Goal: Task Accomplishment & Management: Complete application form

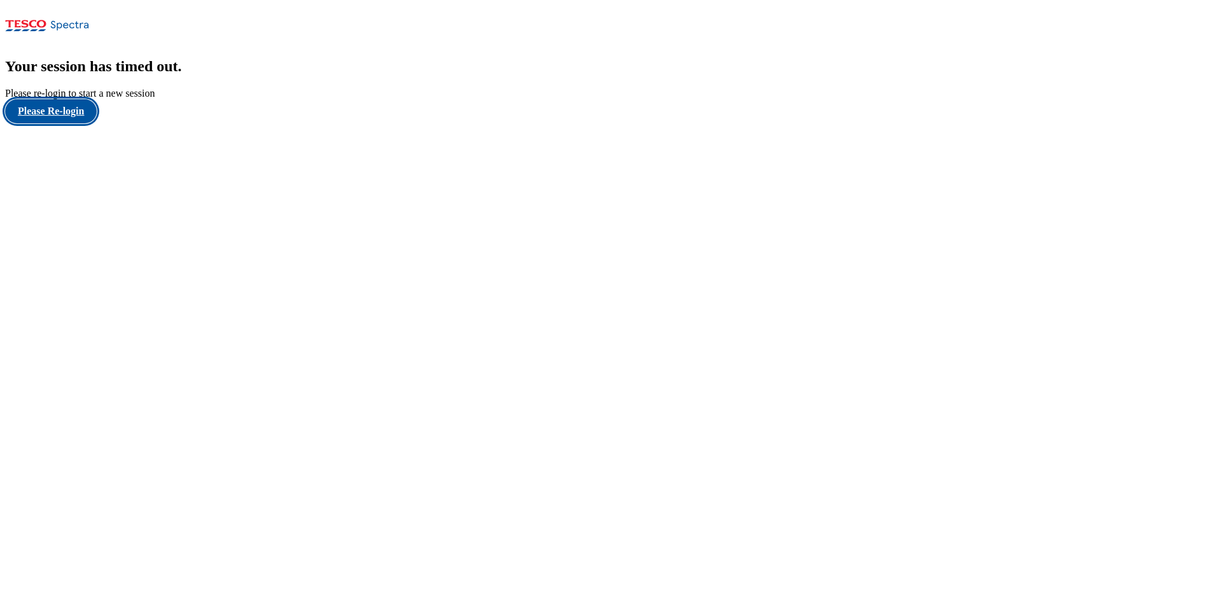
click at [79, 123] on button "Please Re-login" at bounding box center [51, 111] width 92 height 24
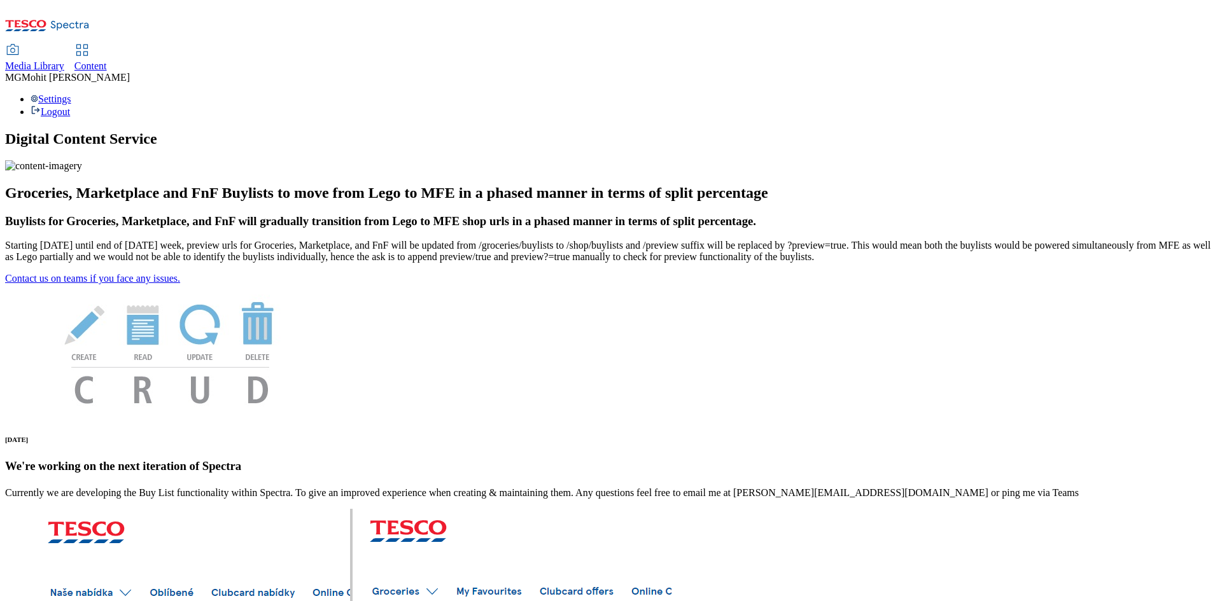
click at [107, 60] on span "Content" at bounding box center [90, 65] width 32 height 11
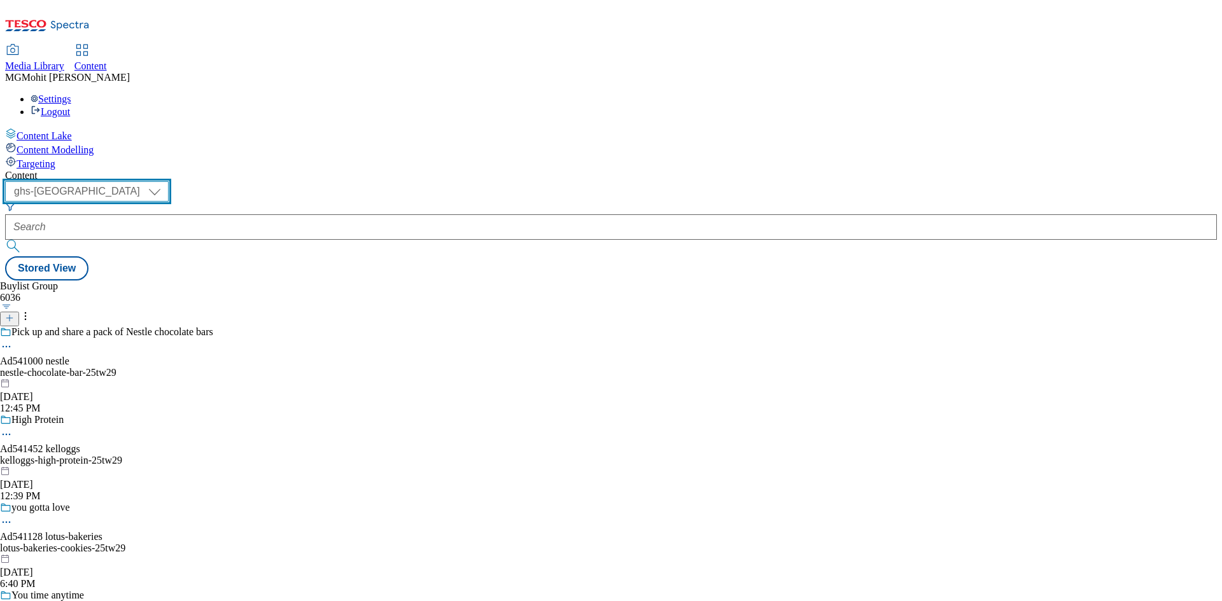
drag, startPoint x: 229, startPoint y: 103, endPoint x: 227, endPoint y: 96, distance: 7.4
click at [169, 181] on select "ghs-roi ghs-[GEOGRAPHIC_DATA]" at bounding box center [87, 191] width 164 height 20
select select "ghs-roi"
click at [165, 181] on select "ghs-roi ghs-[GEOGRAPHIC_DATA]" at bounding box center [87, 191] width 164 height 20
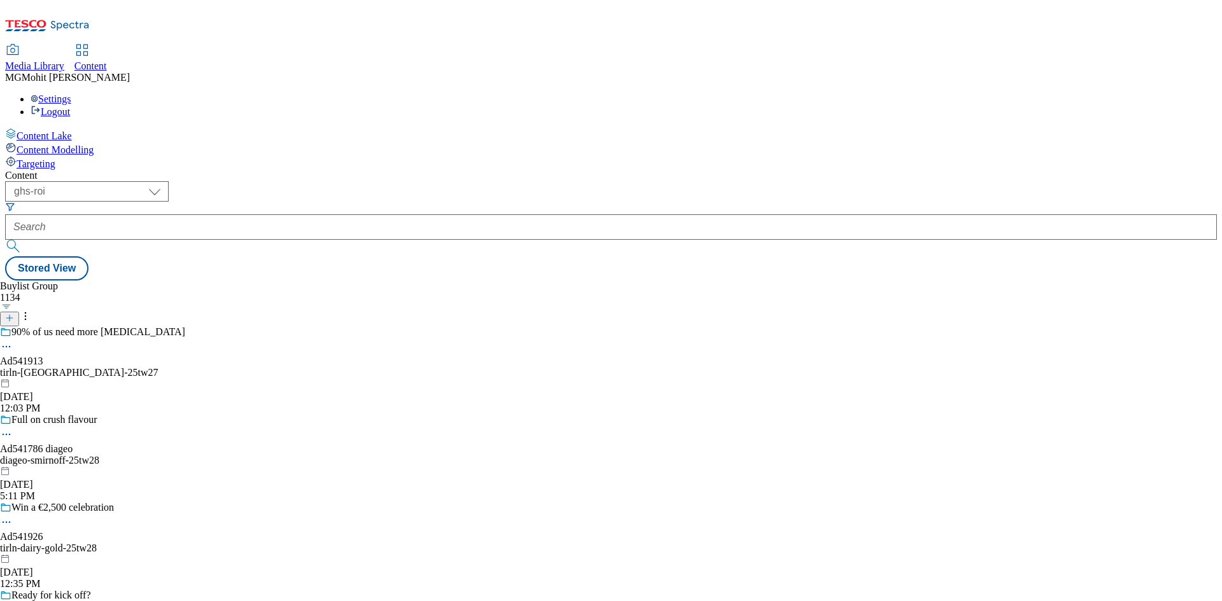
click at [54, 170] on div "Content Lake Content Modelling Targeting" at bounding box center [610, 149] width 1211 height 42
click at [14, 314] on icon at bounding box center [9, 318] width 9 height 9
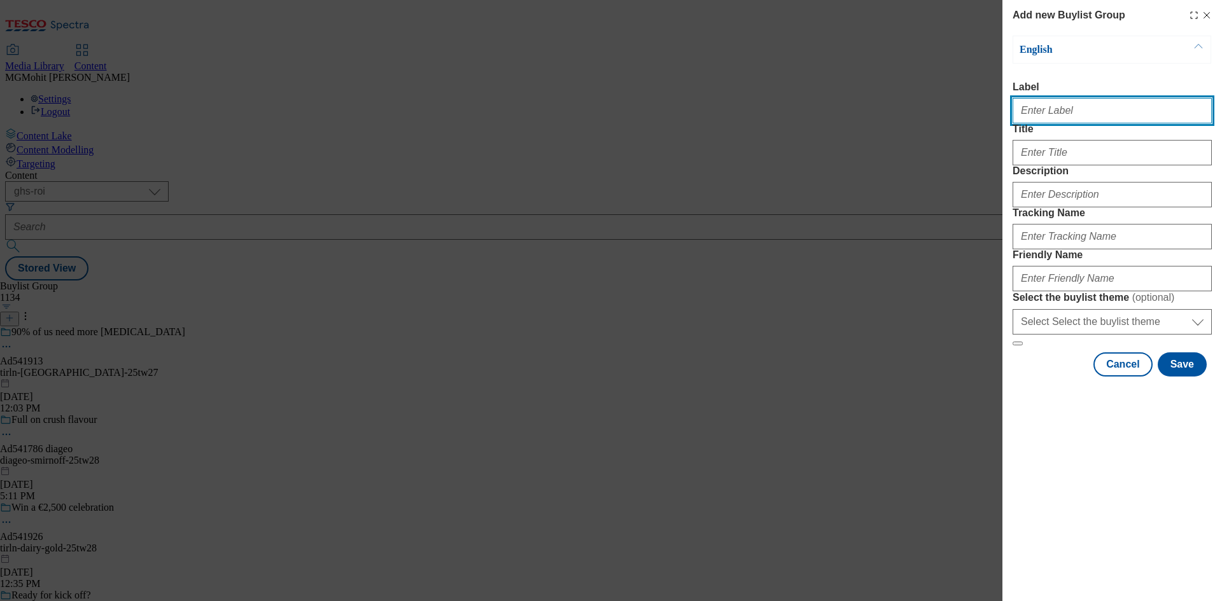
click at [1056, 113] on input "Label" at bounding box center [1111, 110] width 199 height 25
paste input "Ad541852 general-[PERSON_NAME]"
type input "Ad541852 general-[PERSON_NAME]"
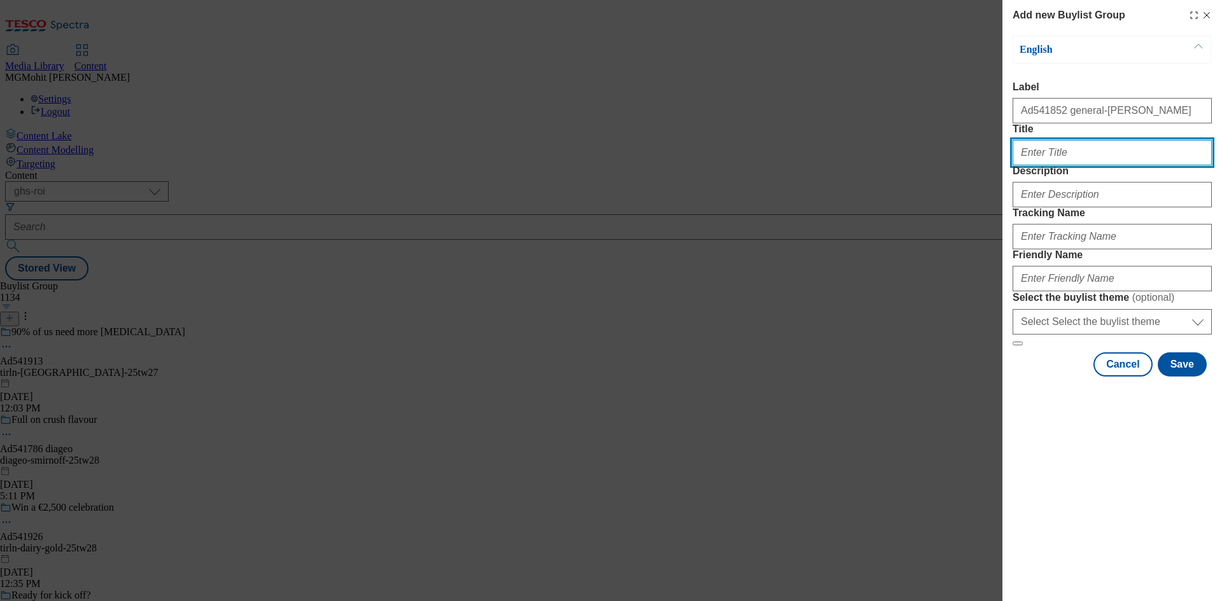
paste input "Lunch box essentials"
type input "Lunch box essentials"
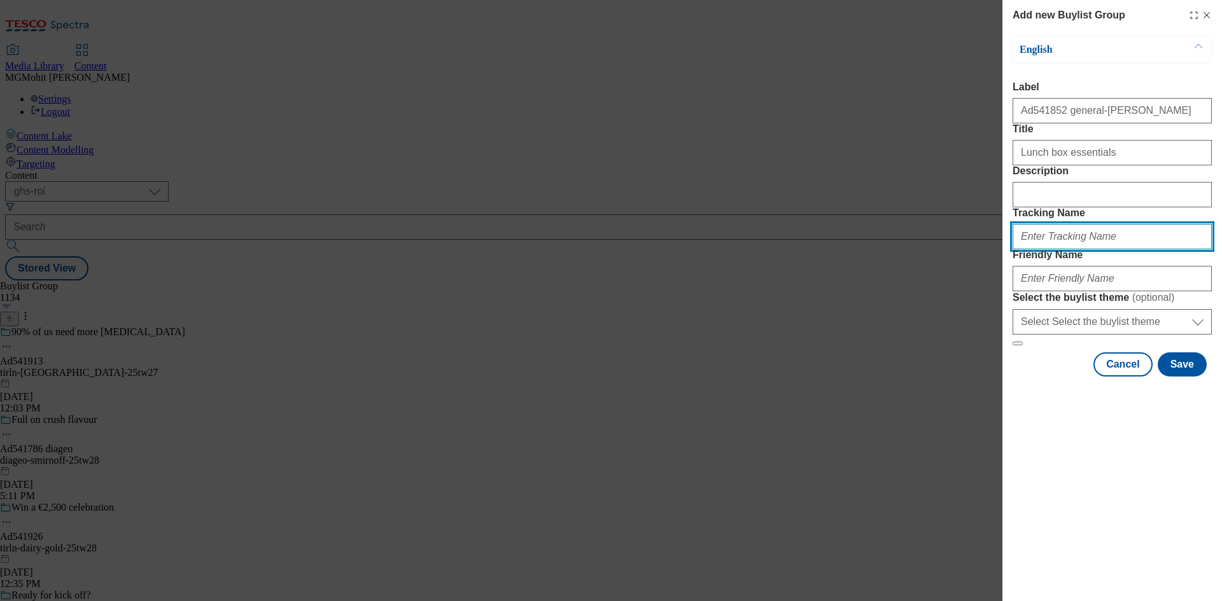
paste input "Lunch box essentials"
paste input "DH_AD541852"
type input "DH_AD541852"
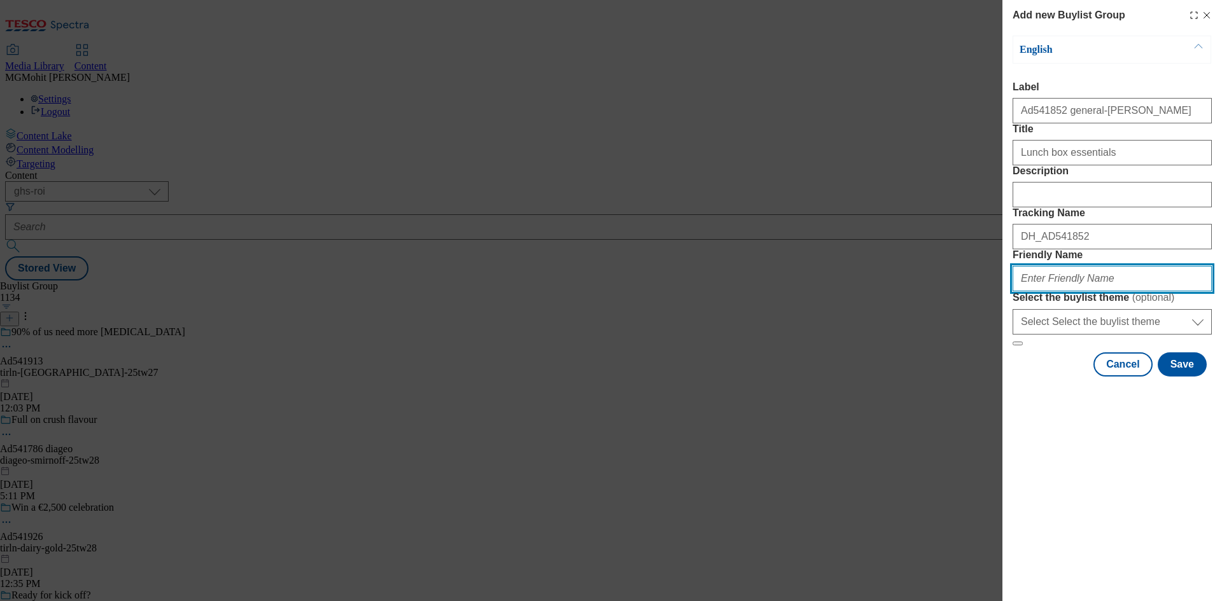
paste input "general-[PERSON_NAME]-nature-[PERSON_NAME]-25tw27"
type input "general-[PERSON_NAME]-nature-[PERSON_NAME]-25tw27"
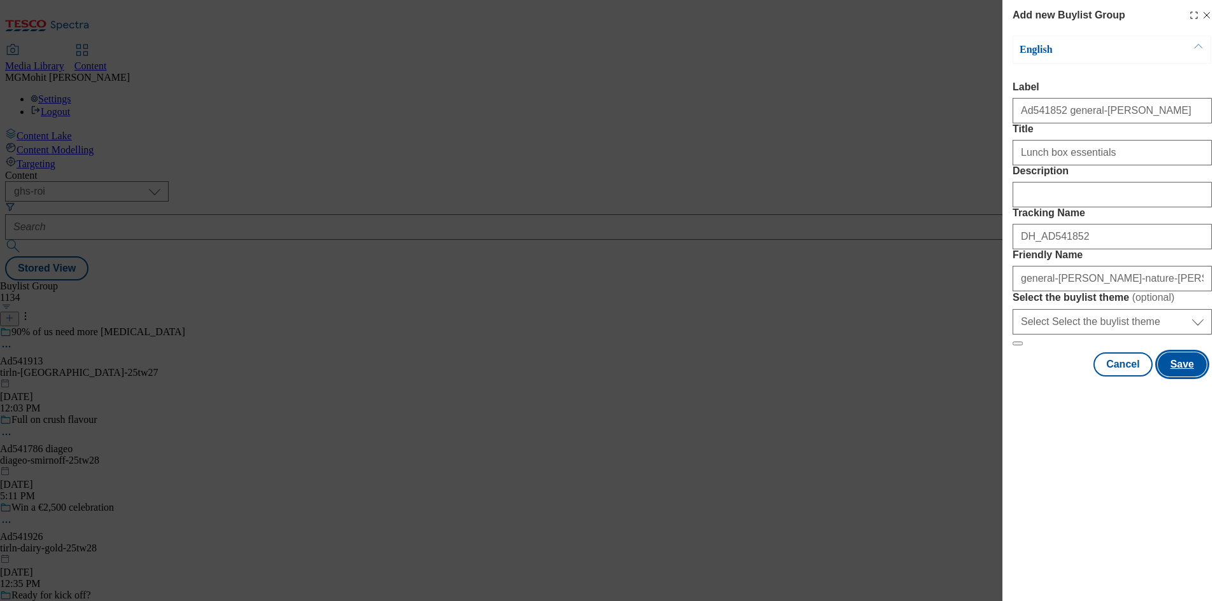
click at [1183, 377] on button "Save" at bounding box center [1181, 364] width 49 height 24
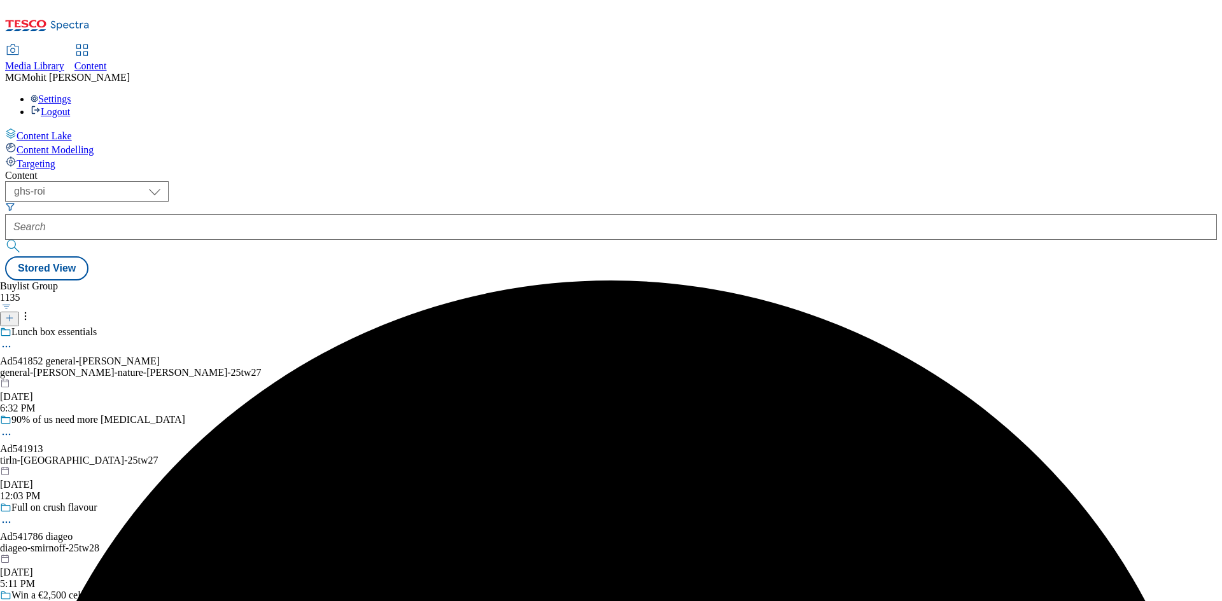
click at [266, 367] on div "general-[PERSON_NAME]-nature-[PERSON_NAME]-25tw27" at bounding box center [133, 372] width 266 height 11
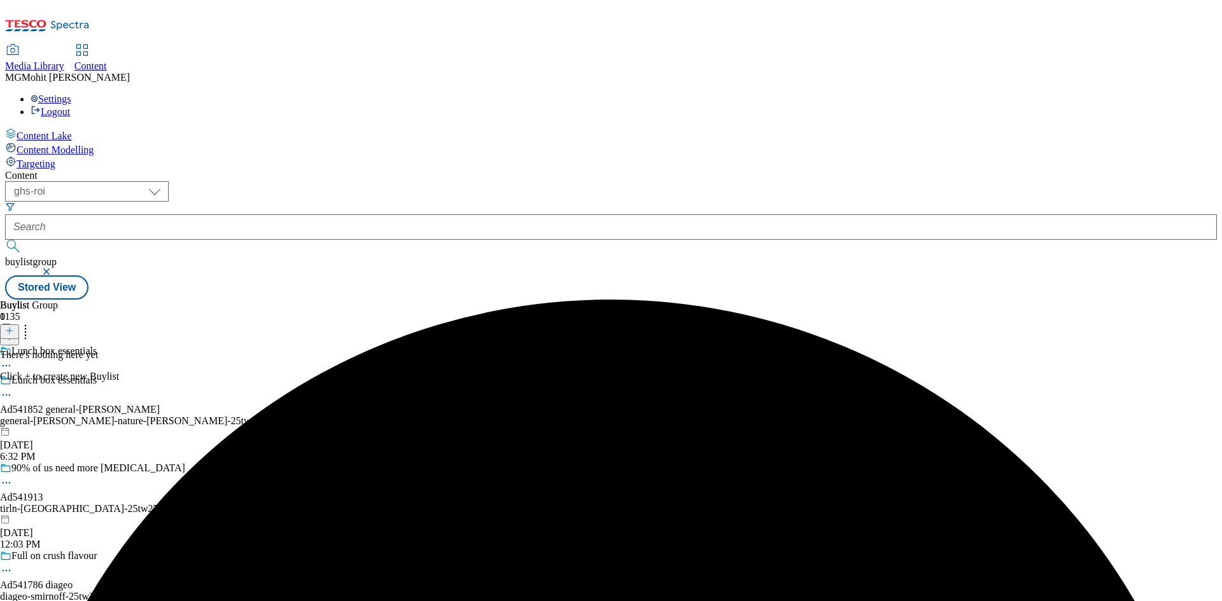
click at [14, 326] on icon at bounding box center [9, 330] width 9 height 9
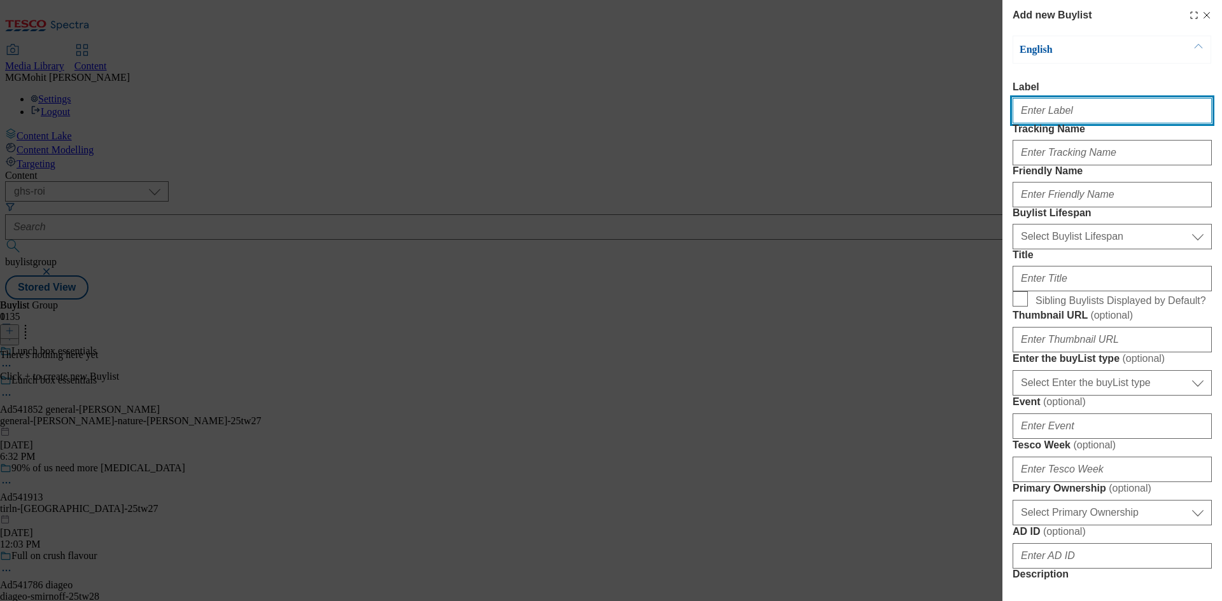
click at [1066, 118] on input "Label" at bounding box center [1111, 110] width 199 height 25
paste input "Ad541852"
type input "Ad541852"
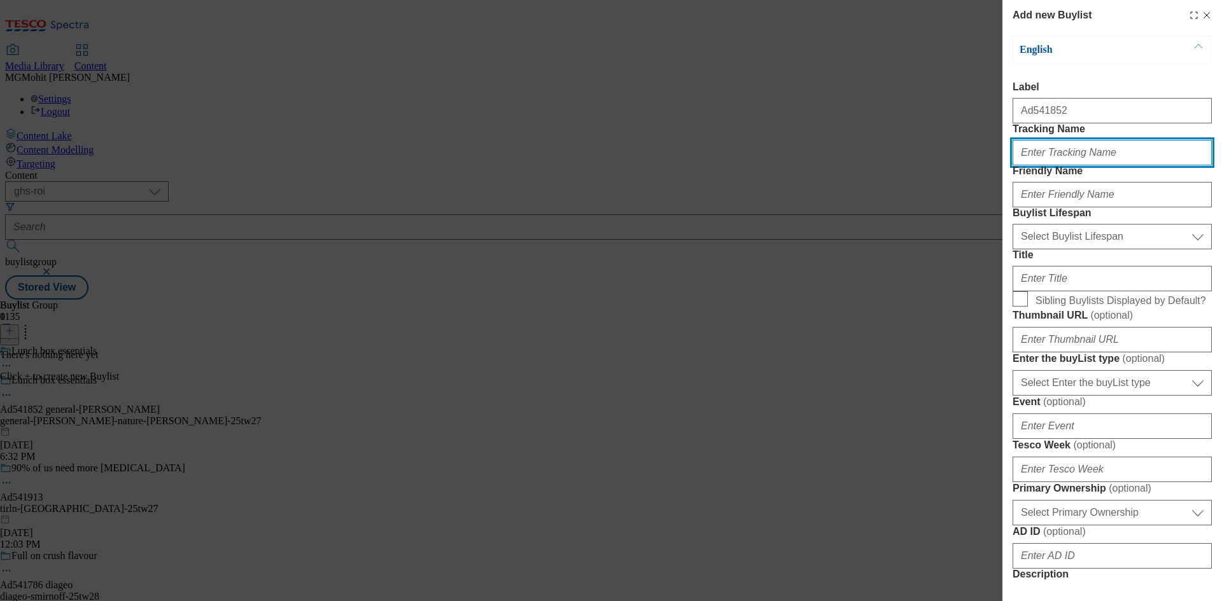
paste input "DH_AD541852"
type input "DH_AD541852"
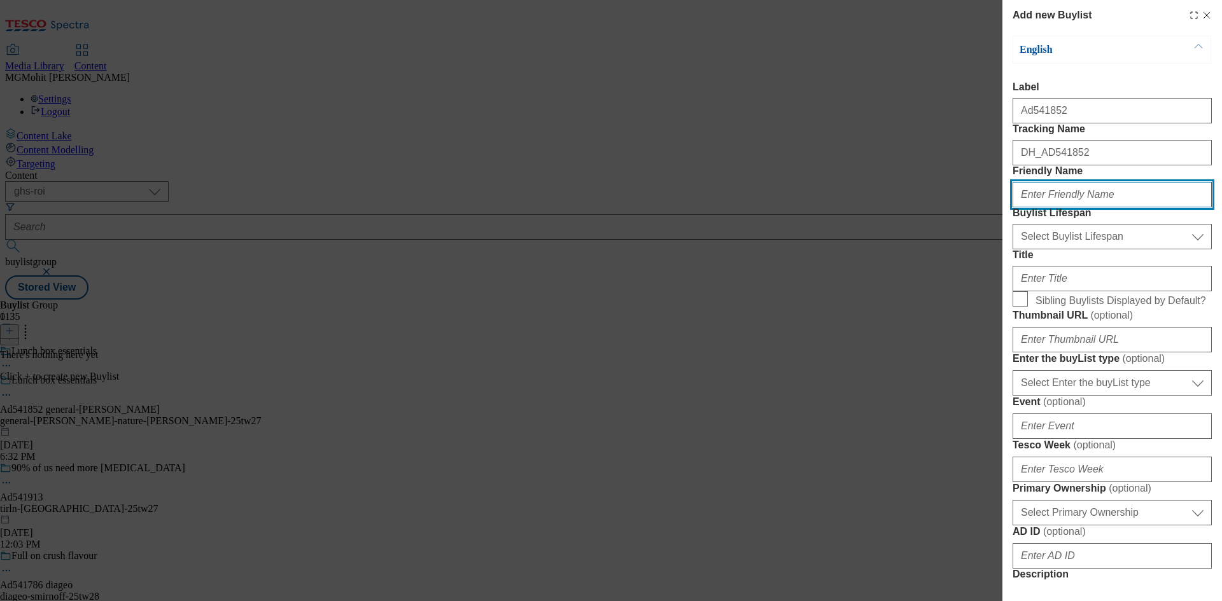
click at [1054, 207] on input "Friendly Name" at bounding box center [1111, 194] width 199 height 25
paste input "general-[PERSON_NAME]"
type input "general-[PERSON_NAME]"
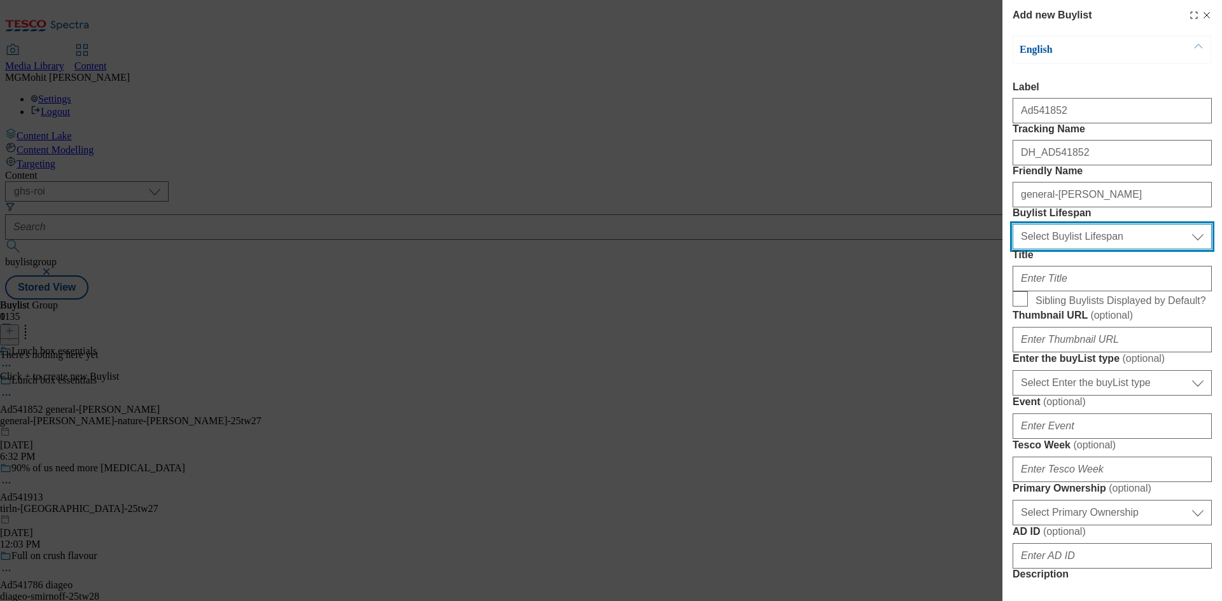
drag, startPoint x: 1059, startPoint y: 302, endPoint x: 1054, endPoint y: 318, distance: 16.9
click at [1059, 249] on select "Select Buylist Lifespan evergreen seasonal tactical" at bounding box center [1111, 236] width 199 height 25
select select "tactical"
click at [1012, 249] on select "Select Buylist Lifespan evergreen seasonal tactical" at bounding box center [1111, 236] width 199 height 25
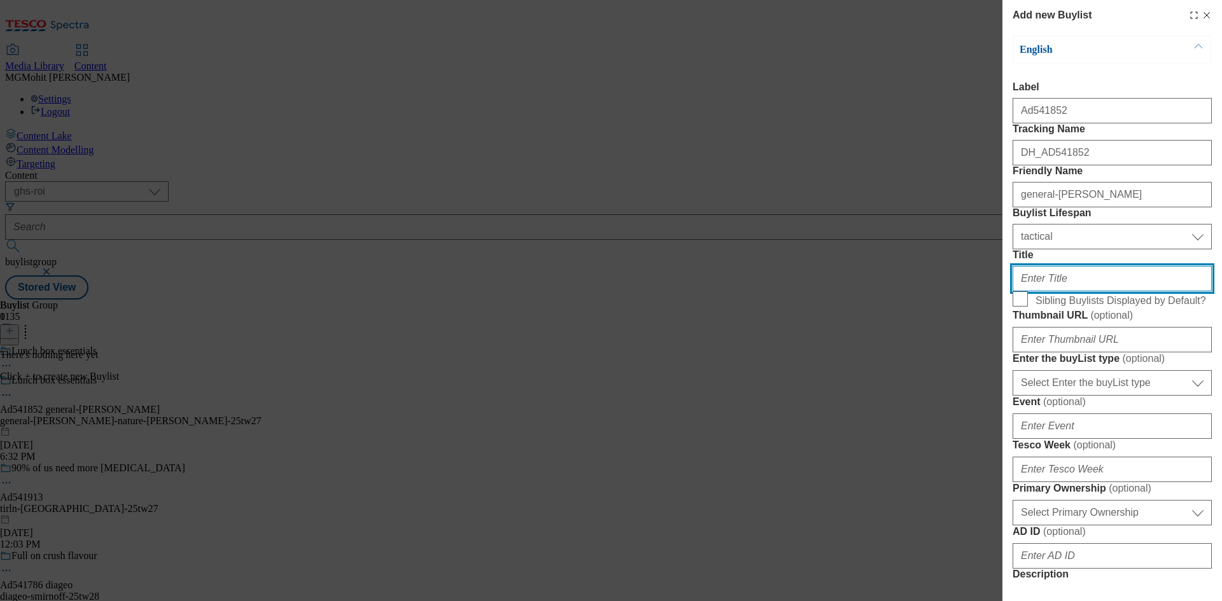
click at [1037, 291] on input "Title" at bounding box center [1111, 278] width 199 height 25
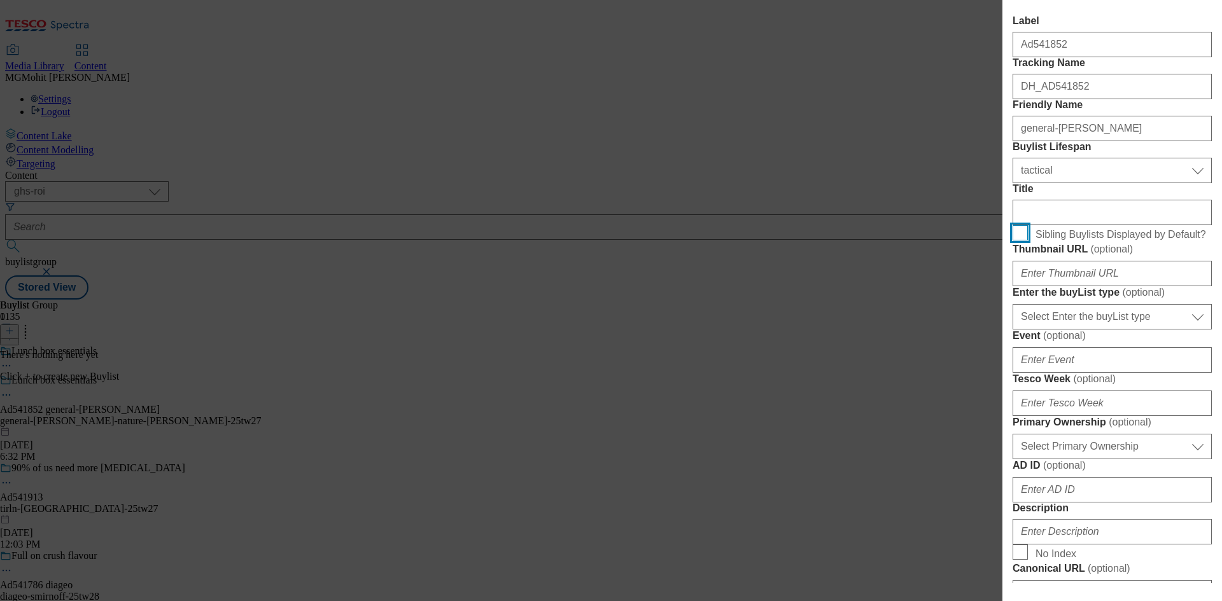
scroll to position [127, 0]
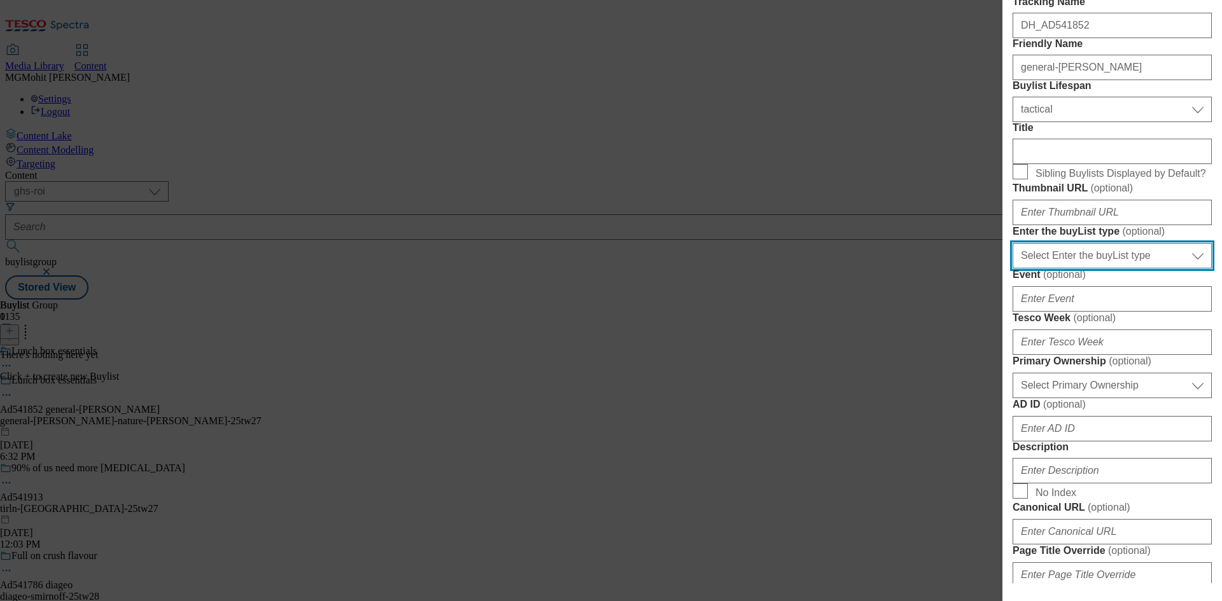
click at [1058, 268] on select "Select Enter the buyList type event supplier funded long term >4 weeks supplier…" at bounding box center [1111, 255] width 199 height 25
select select "supplier funded short term 1-3 weeks"
click at [1012, 268] on select "Select Enter the buyList type event supplier funded long term >4 weeks supplier…" at bounding box center [1111, 255] width 199 height 25
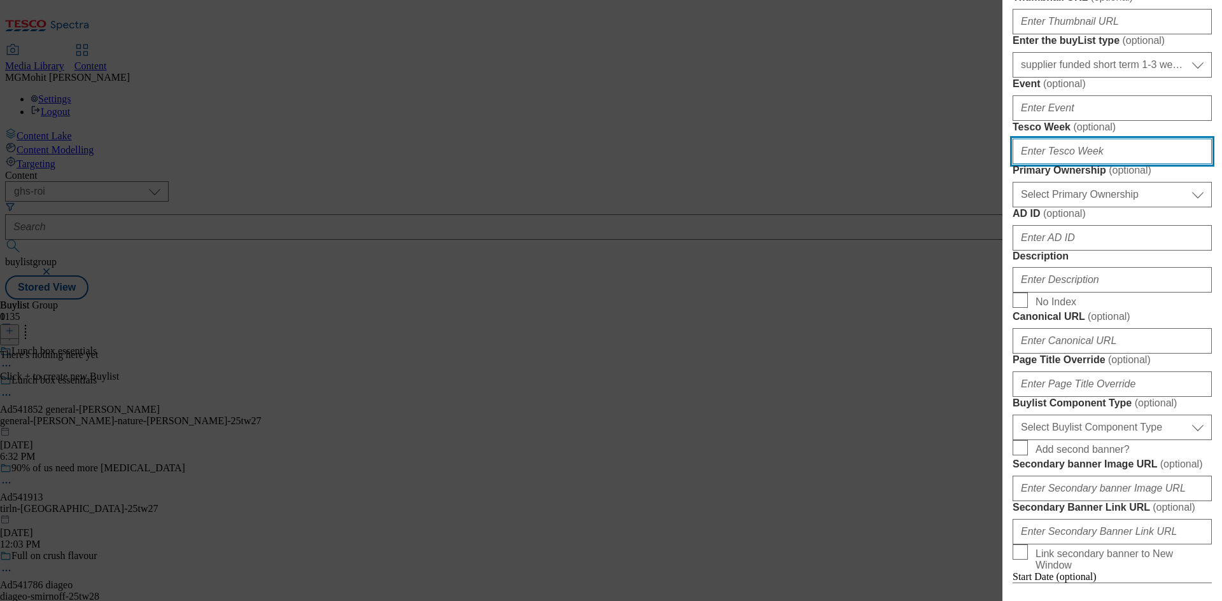
click at [1043, 164] on input "Tesco Week ( optional )" at bounding box center [1111, 151] width 199 height 25
type input "27"
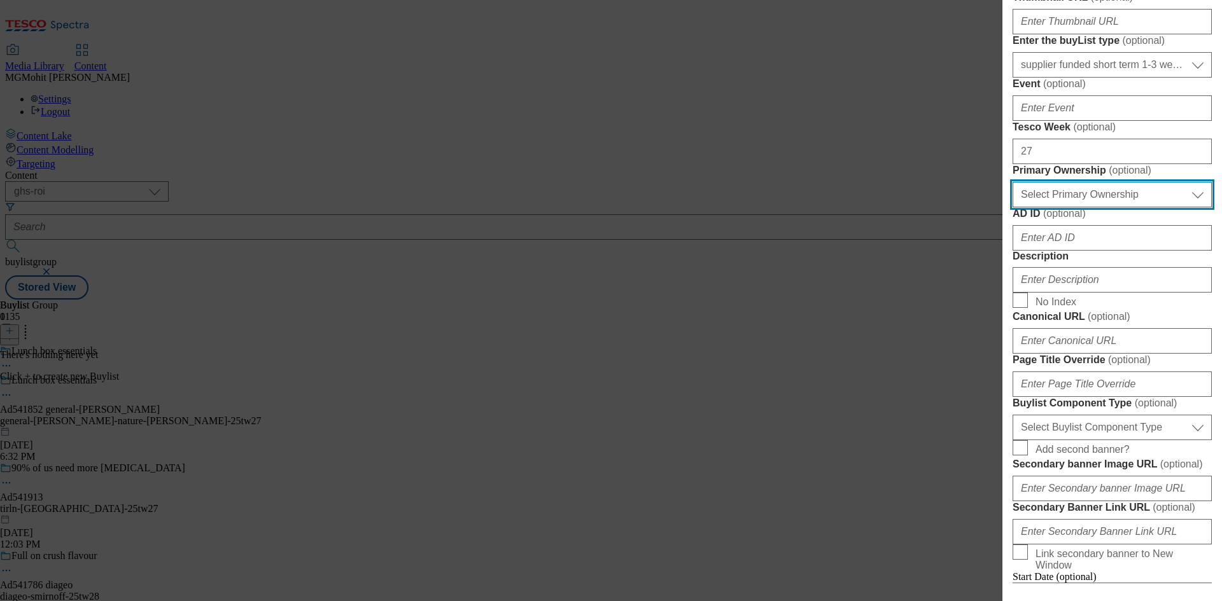
click at [1046, 207] on select "Select Primary Ownership [PERSON_NAME]" at bounding box center [1111, 194] width 199 height 25
select select "dunnhumby"
click at [1012, 207] on select "Select Primary Ownership [PERSON_NAME]" at bounding box center [1111, 194] width 199 height 25
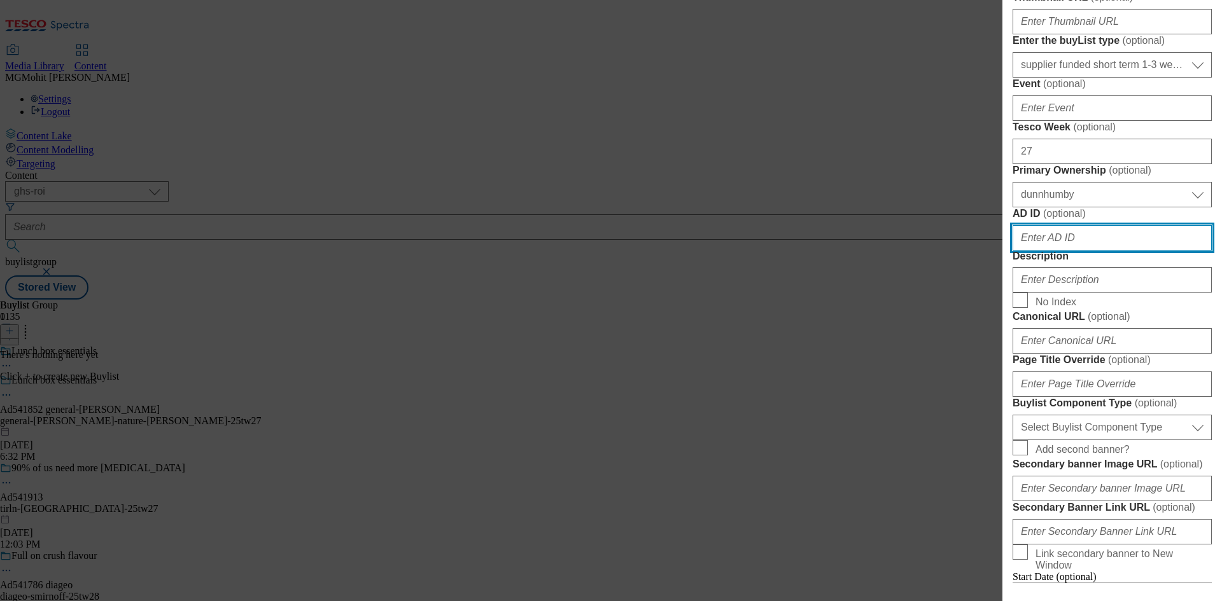
click at [1038, 251] on input "AD ID ( optional )" at bounding box center [1111, 237] width 199 height 25
paste input "541852"
type input "541852"
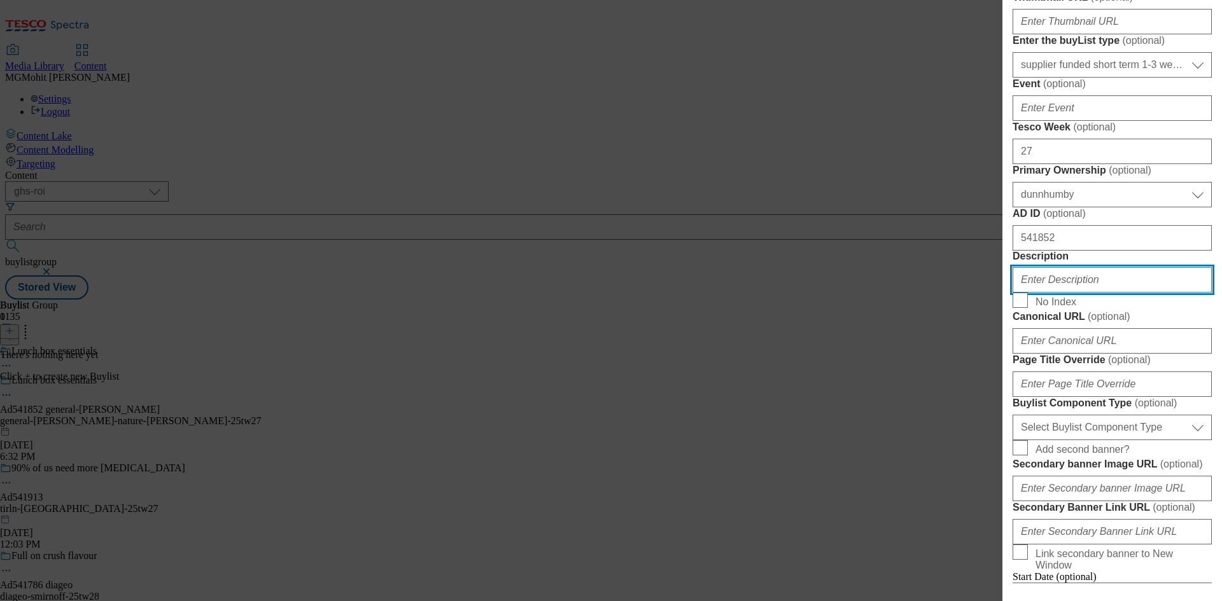
click at [1050, 293] on input "Description" at bounding box center [1111, 279] width 199 height 25
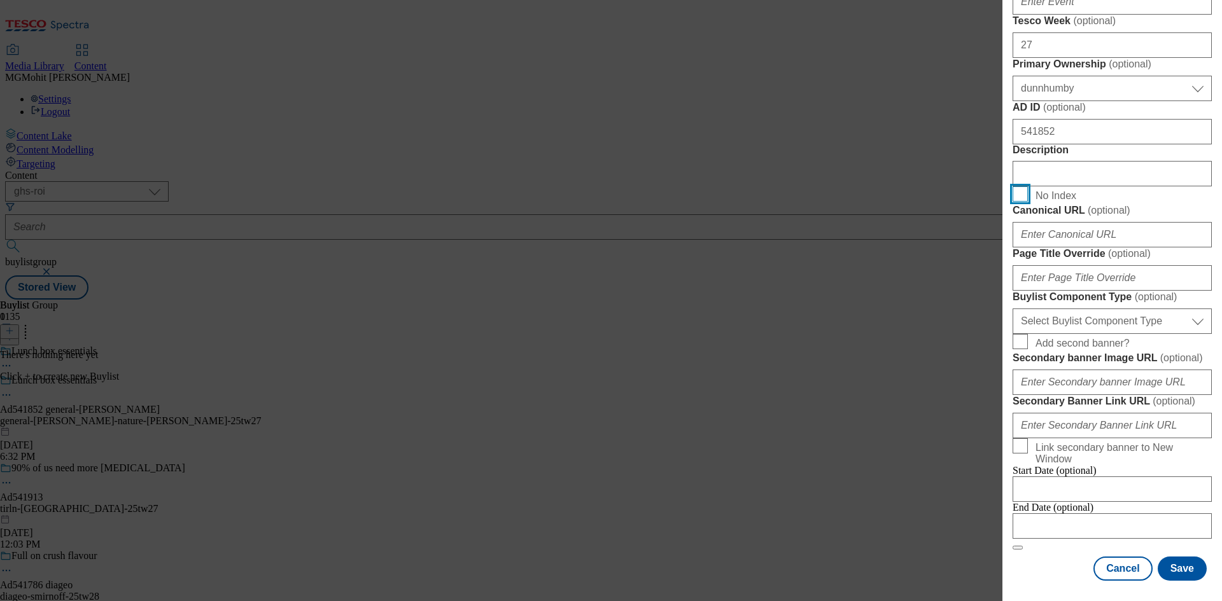
scroll to position [636, 0]
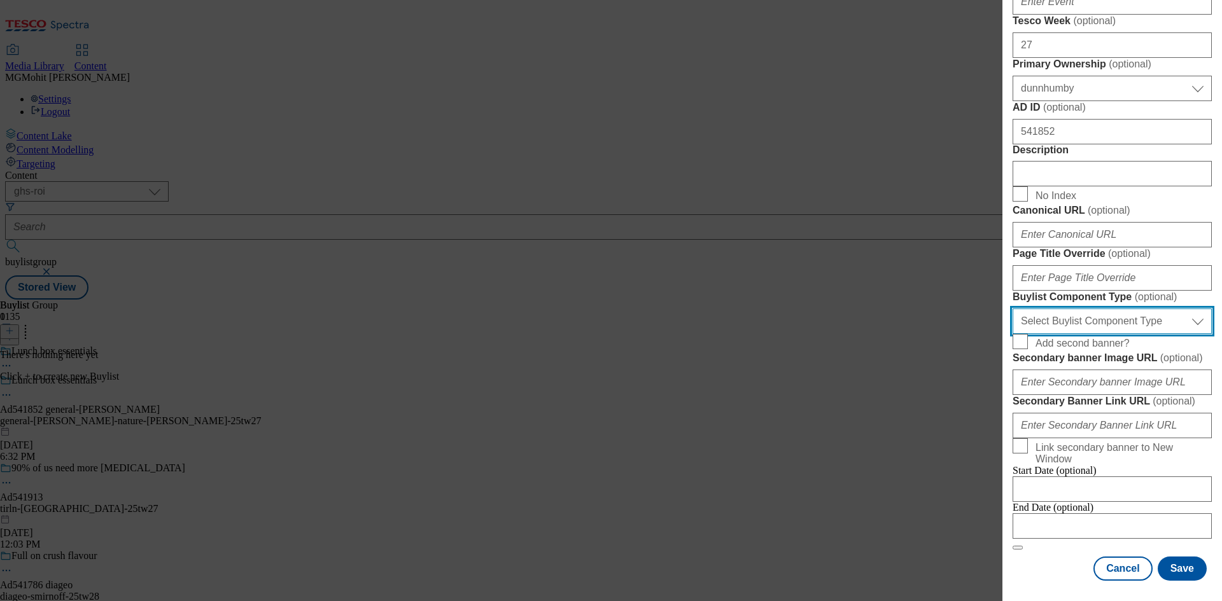
click at [1085, 334] on select "Select Buylist Component Type Banner Competition Header Meal" at bounding box center [1111, 321] width 199 height 25
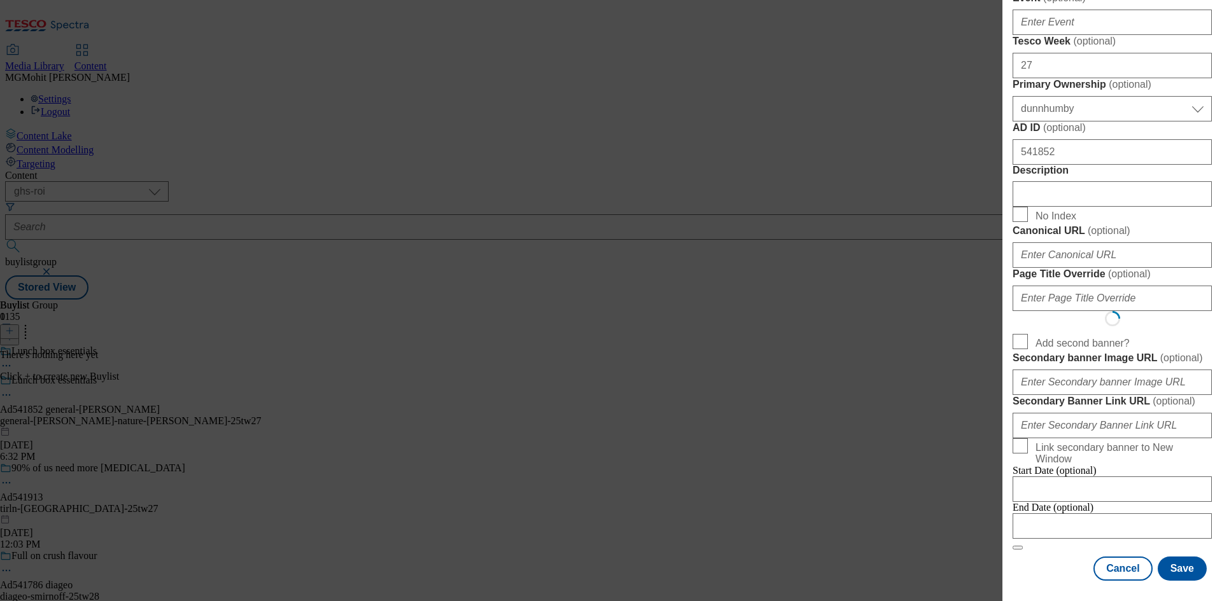
scroll to position [0, 0]
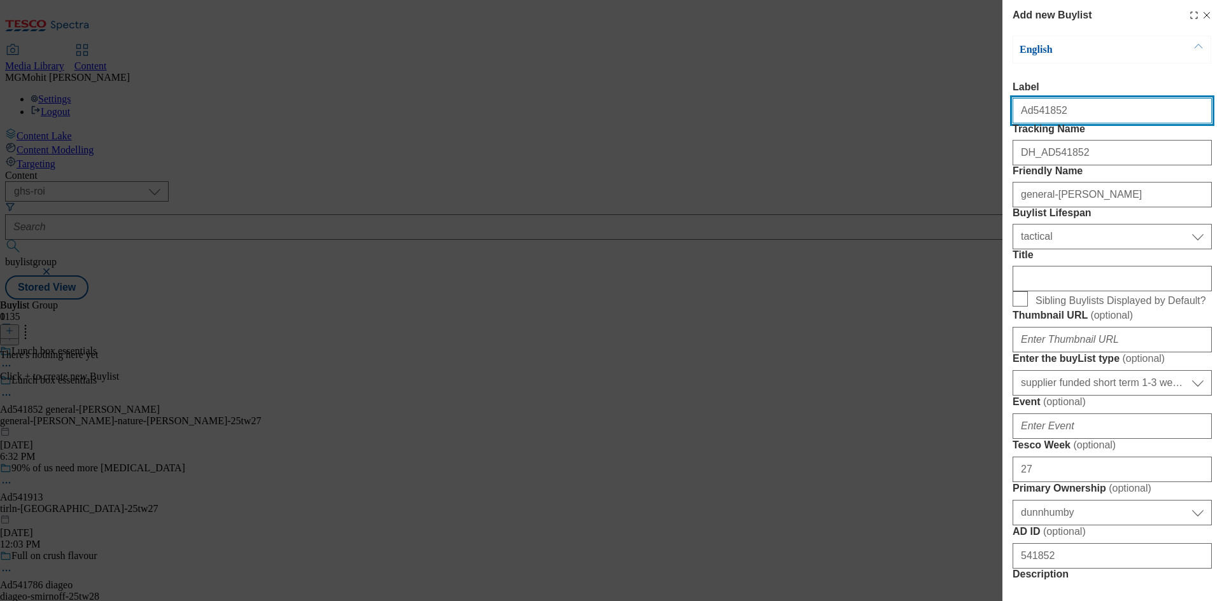
select select "Banner"
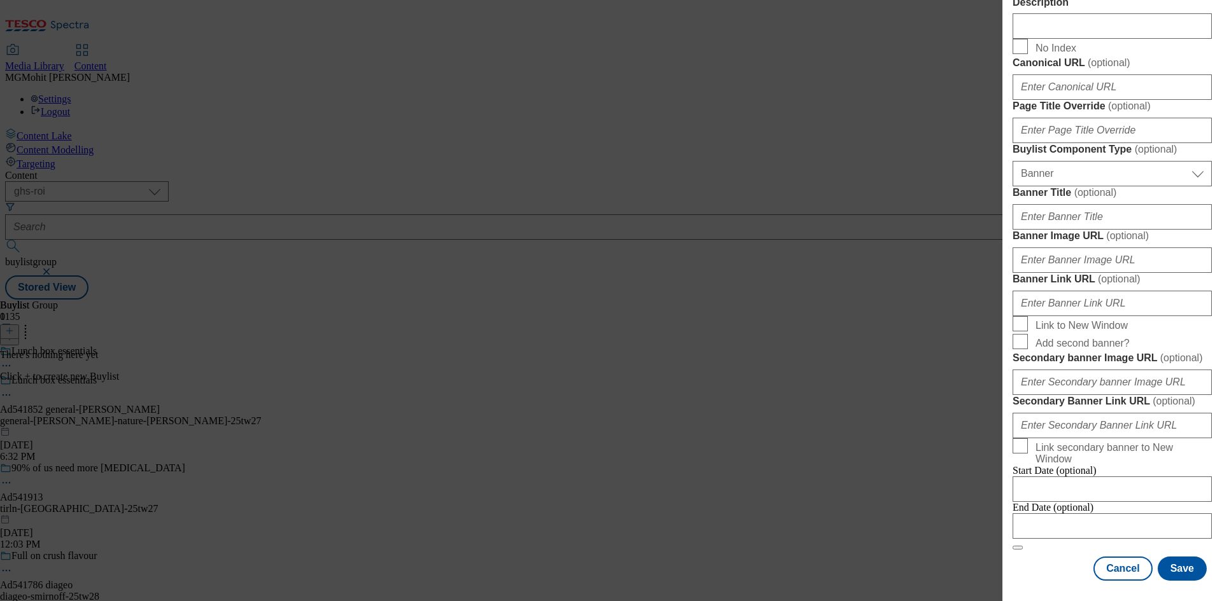
scroll to position [1115, 0]
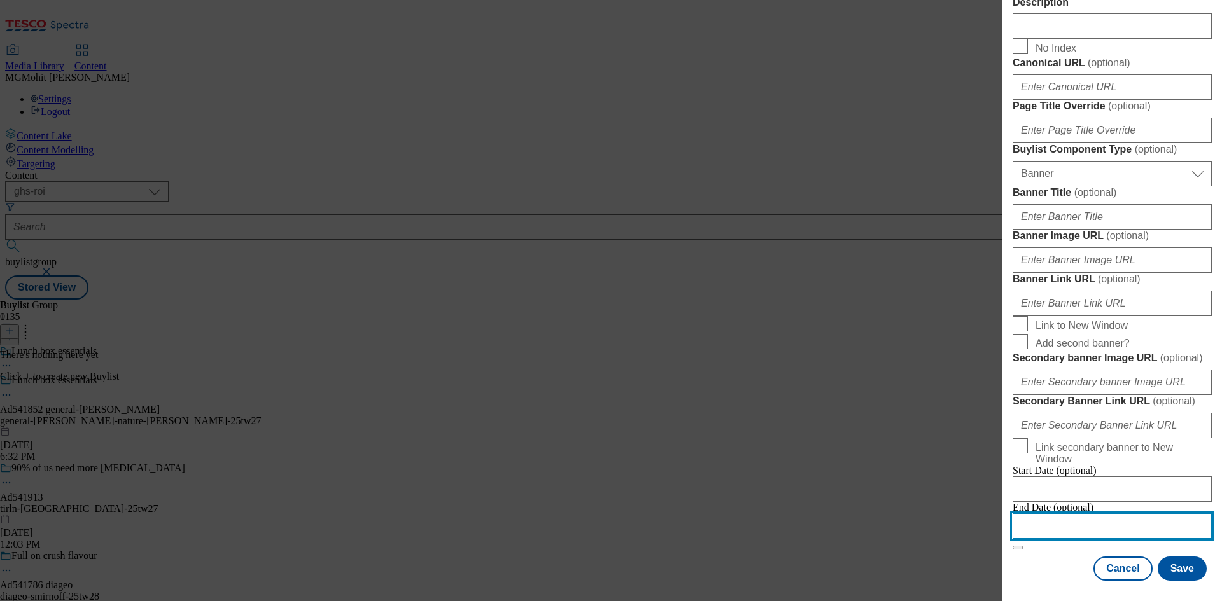
click at [1085, 516] on input "Modal" at bounding box center [1111, 525] width 199 height 25
select select "2025"
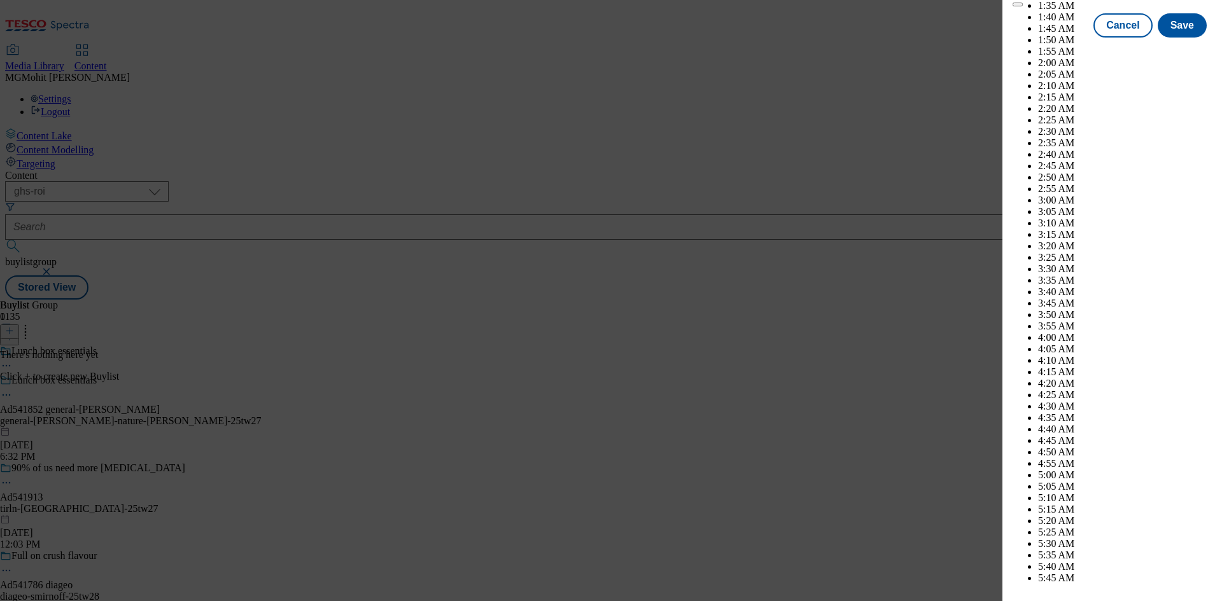
scroll to position [5219, 0]
select select "November"
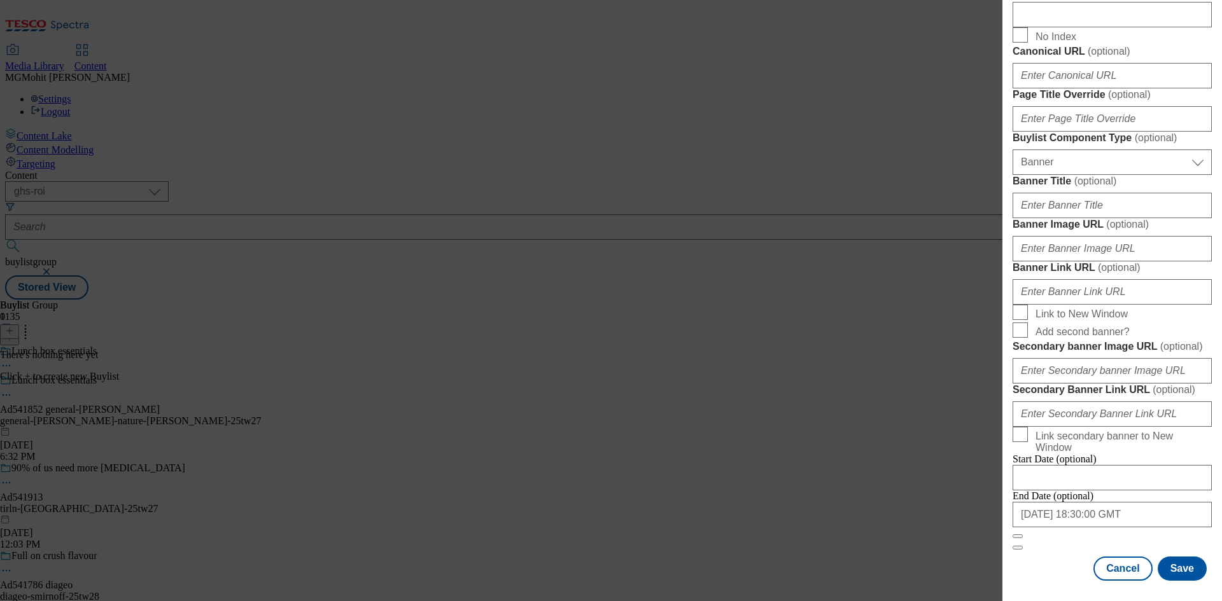
click at [1064, 550] on form "Label Ad541852 Tracking Name DH_AD541852 Friendly Name general-[PERSON_NAME] Bu…" at bounding box center [1111, 24] width 199 height 1052
click at [1173, 571] on button "Save" at bounding box center [1181, 569] width 49 height 24
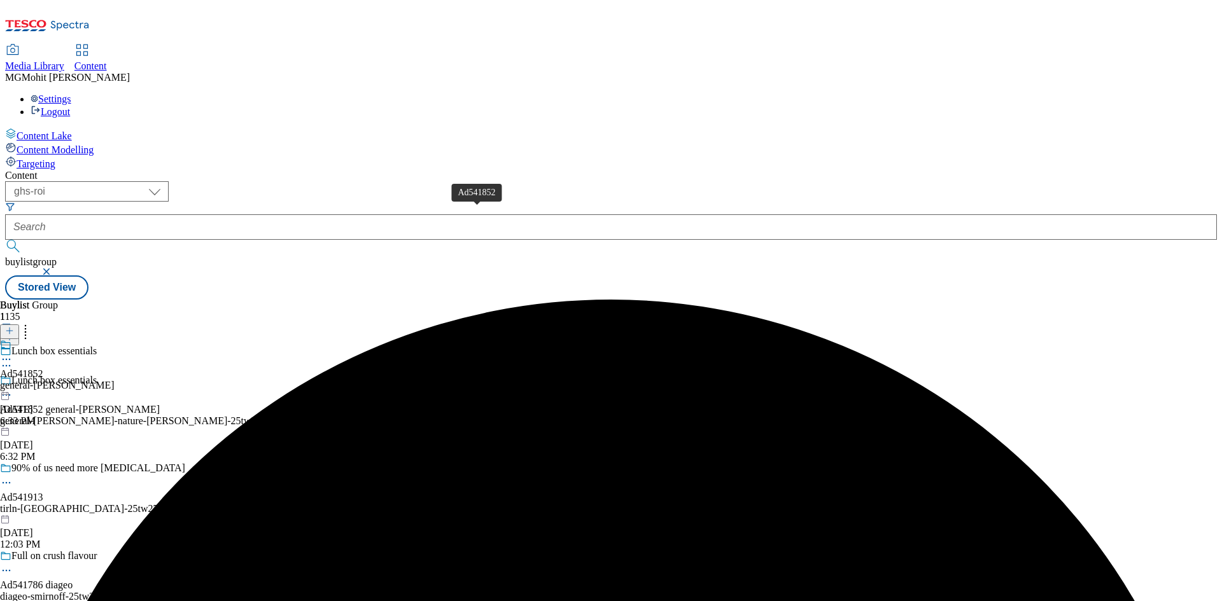
click at [43, 368] on span "Ad541852" at bounding box center [21, 373] width 43 height 11
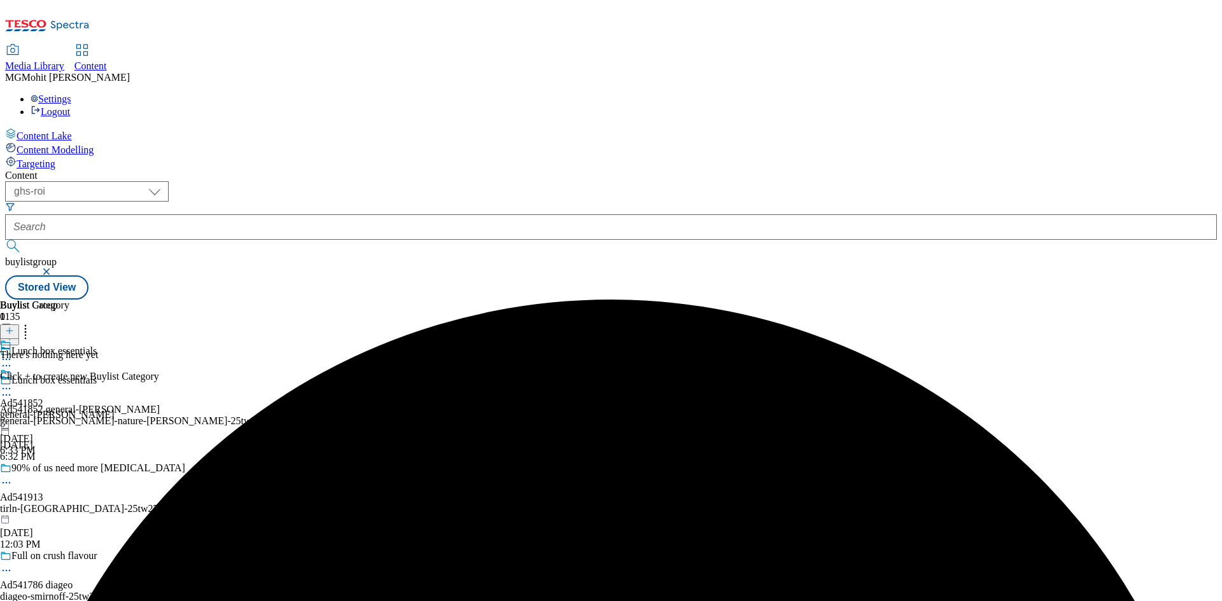
click at [14, 326] on icon at bounding box center [9, 330] width 9 height 9
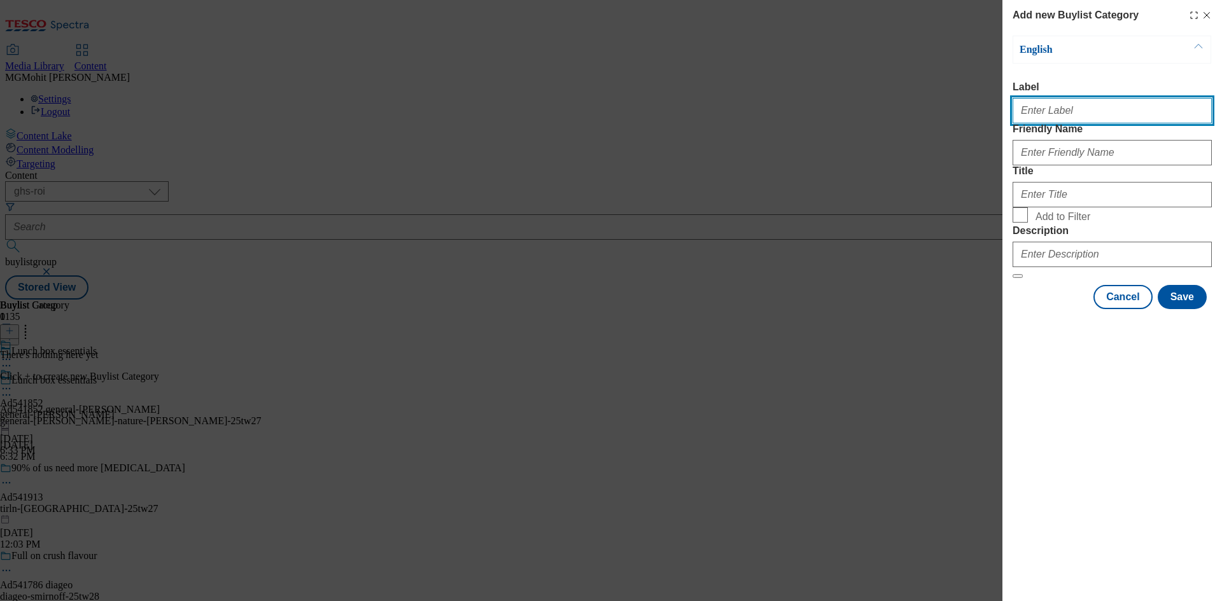
click at [1063, 113] on input "Label" at bounding box center [1111, 110] width 199 height 25
paste input "Ad541852"
type input "Ad541852"
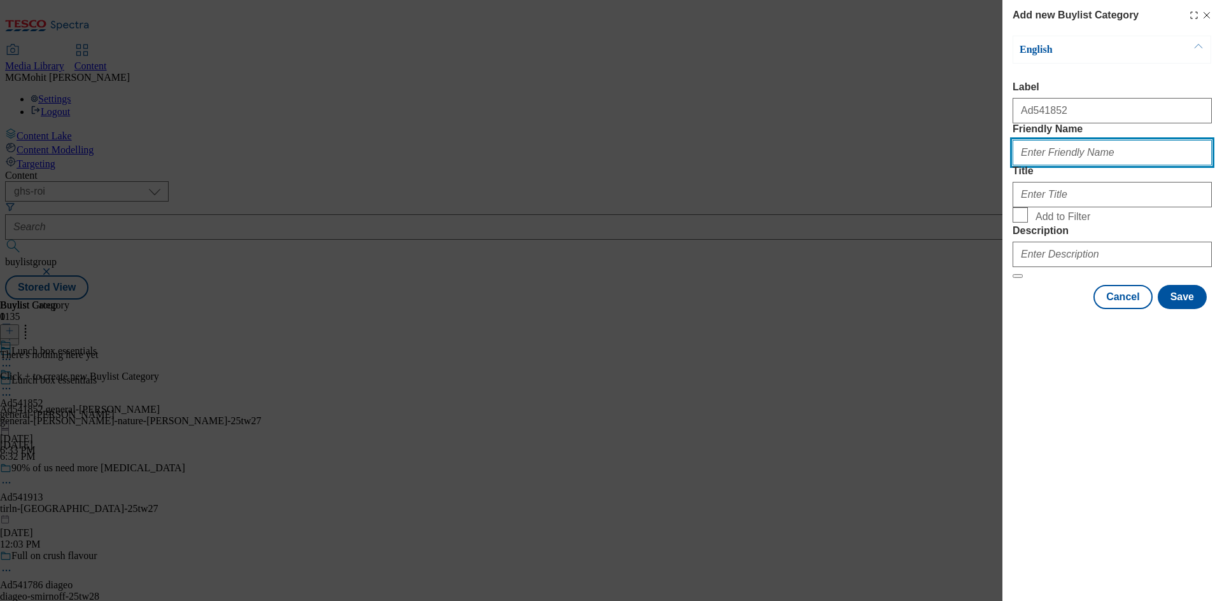
paste input "general-[PERSON_NAME]-nature-[GEOGRAPHIC_DATA]"
type input "general-[PERSON_NAME]-nature-[GEOGRAPHIC_DATA]"
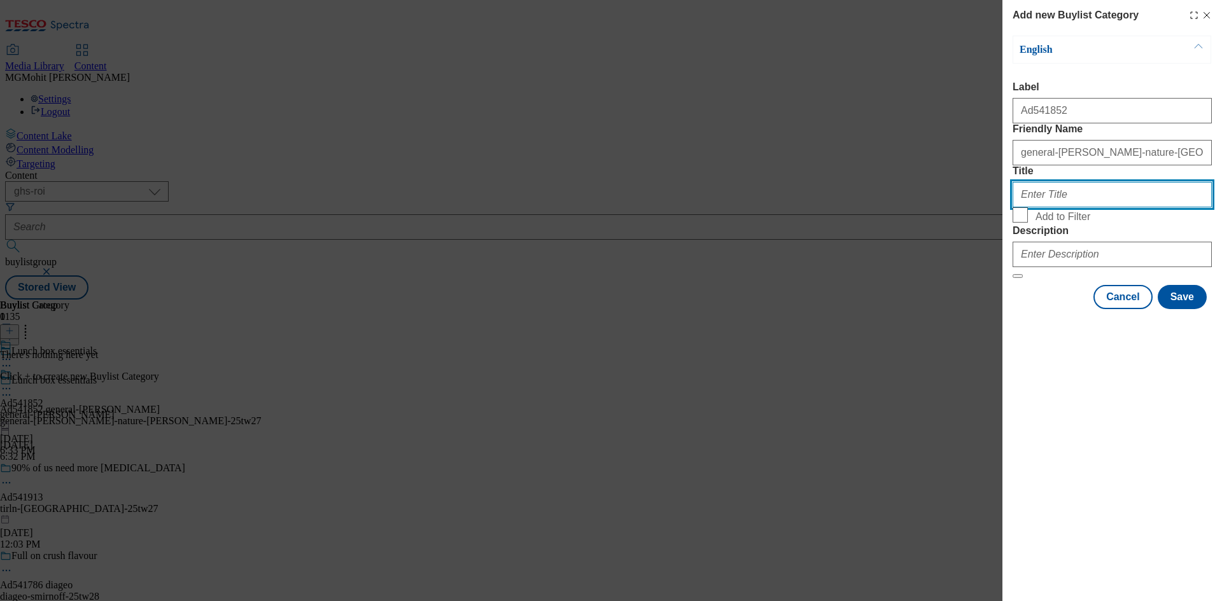
click at [1084, 207] on input "Title" at bounding box center [1111, 194] width 199 height 25
paste input "General [PERSON_NAME]"
type input "General [PERSON_NAME]"
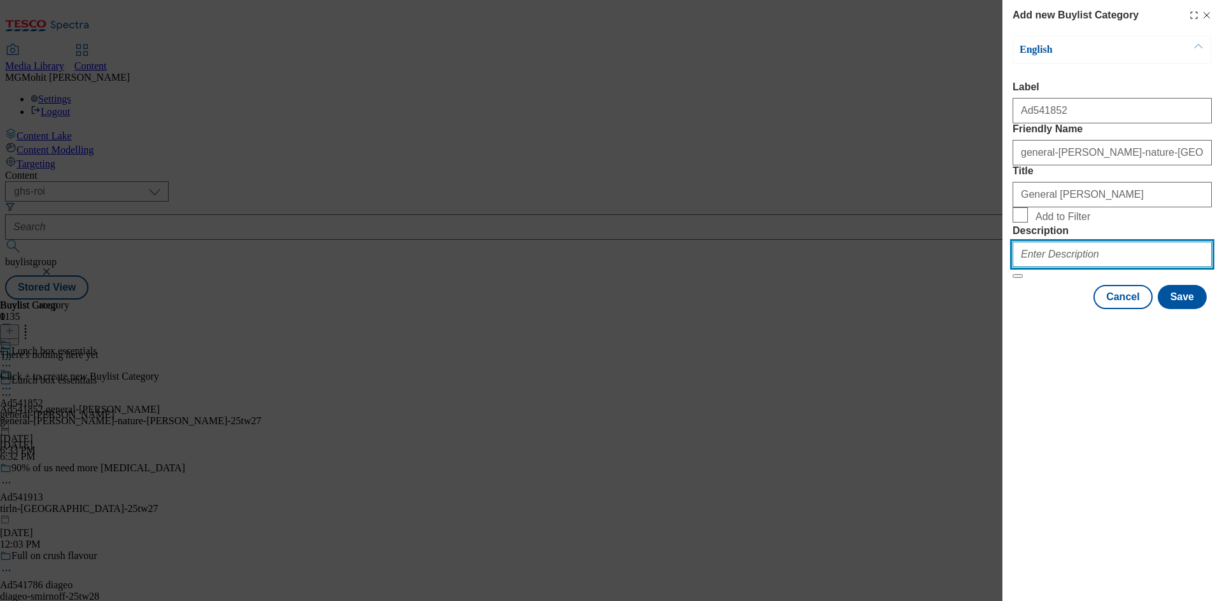
click at [1057, 267] on input "Description" at bounding box center [1111, 254] width 199 height 25
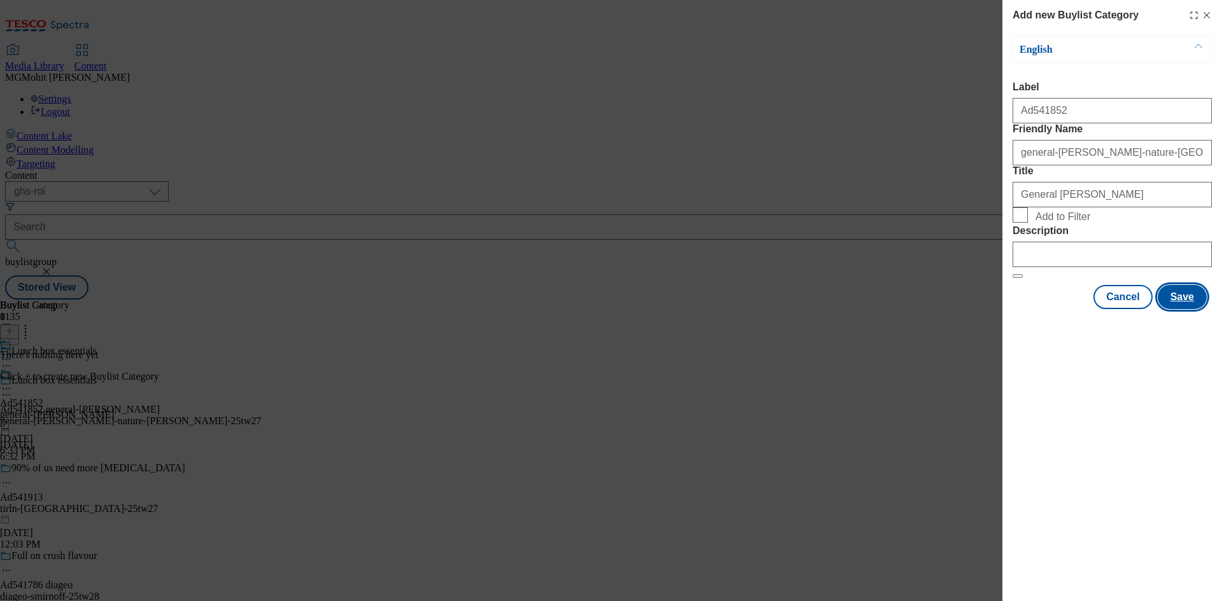
click at [1175, 309] on button "Save" at bounding box center [1181, 297] width 49 height 24
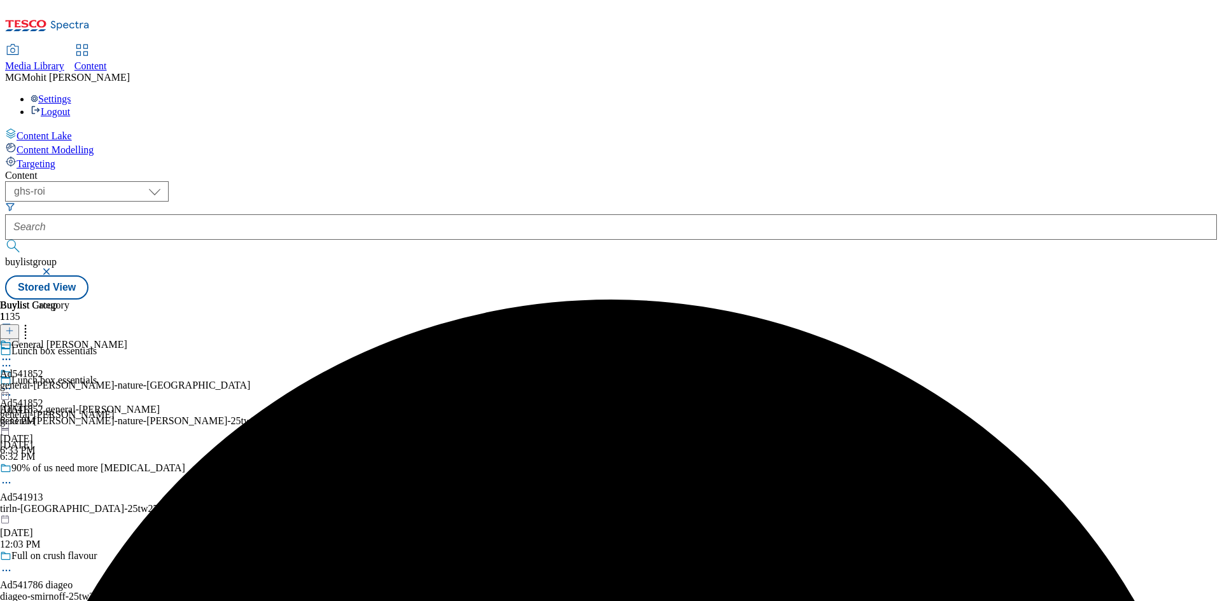
click at [250, 380] on div "general-[PERSON_NAME]-nature-[GEOGRAPHIC_DATA]" at bounding box center [125, 385] width 250 height 11
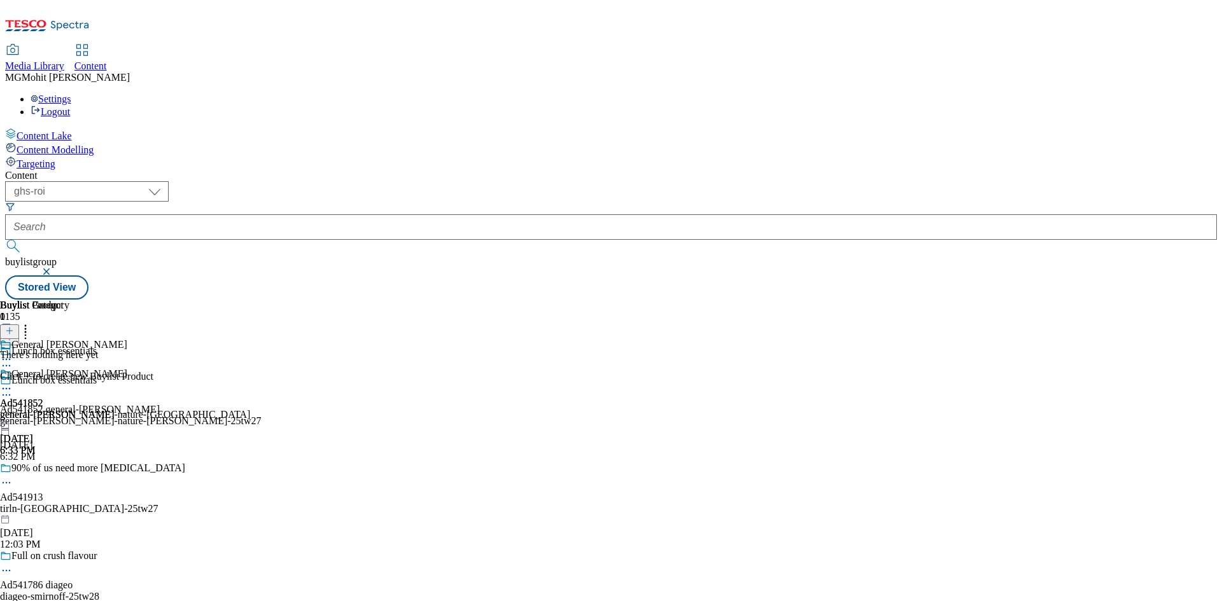
click at [14, 326] on icon at bounding box center [9, 330] width 9 height 9
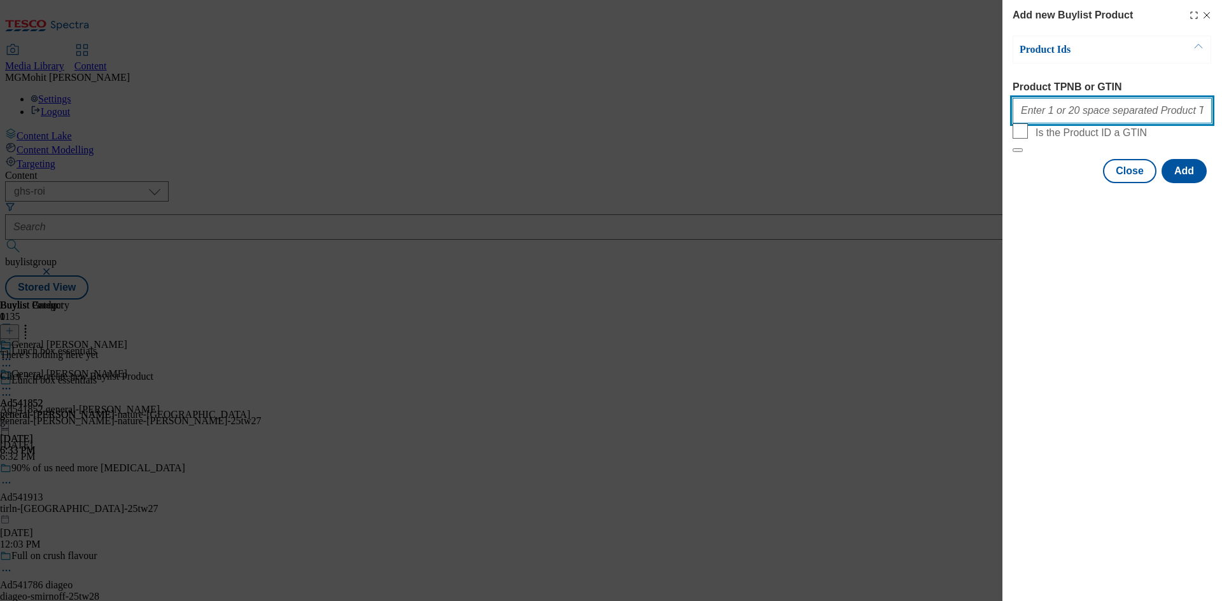
click at [1059, 116] on input "Product TPNB or GTIN" at bounding box center [1111, 110] width 199 height 25
paste input "72080762 89975887 88892024"
type input "72080762 89975887 88892024"
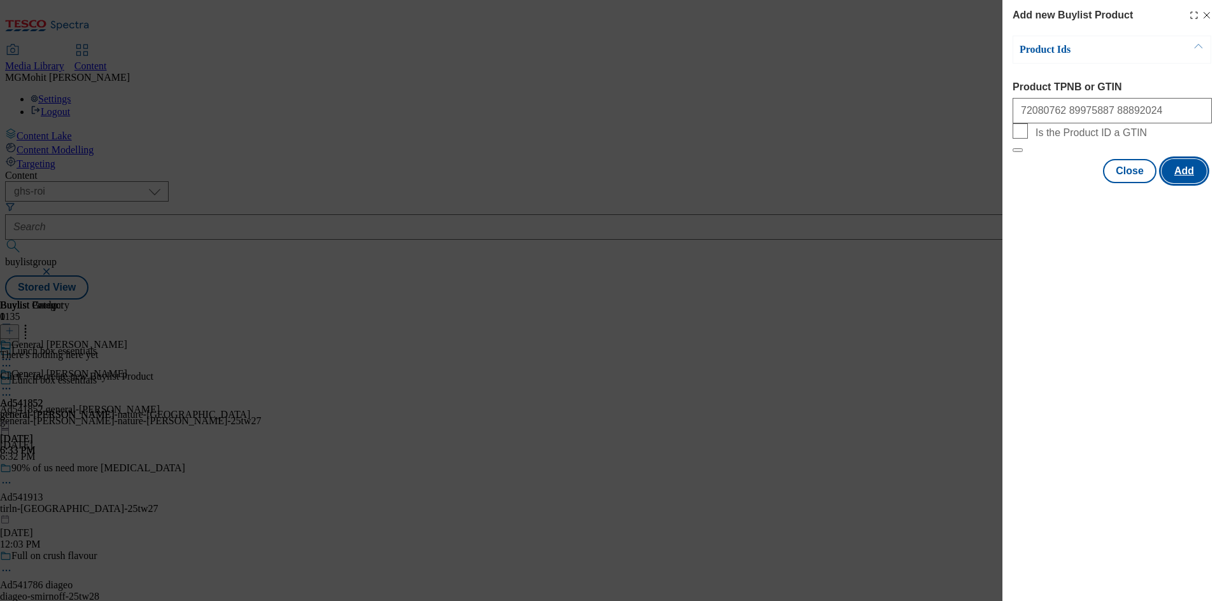
click at [1183, 183] on button "Add" at bounding box center [1183, 171] width 45 height 24
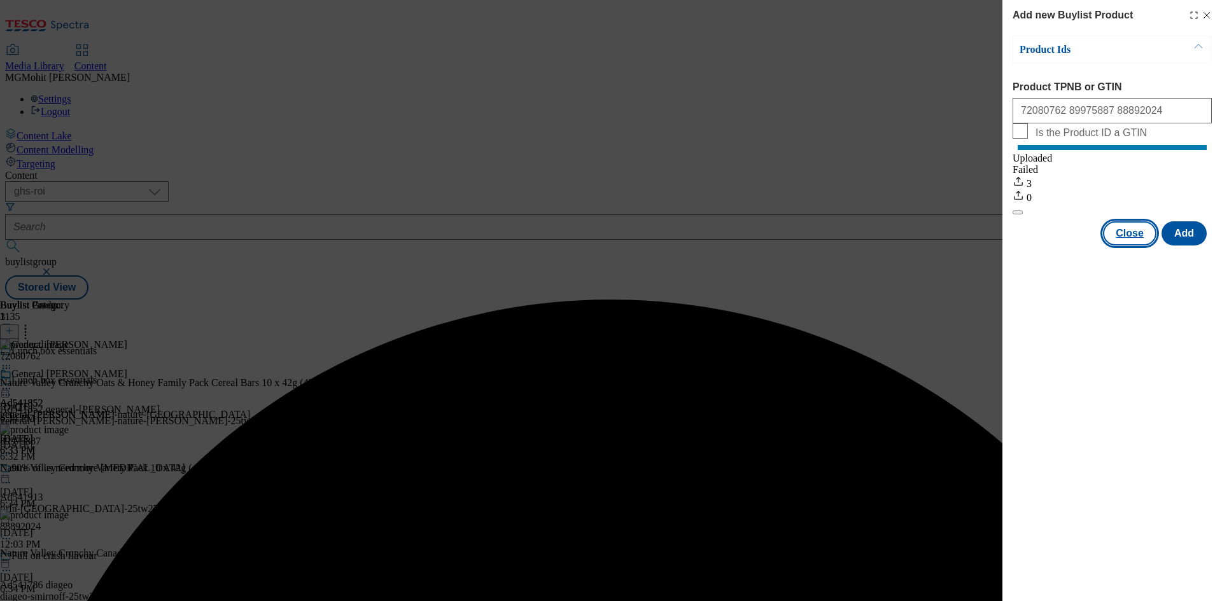
click at [1124, 246] on button "Close" at bounding box center [1129, 233] width 53 height 24
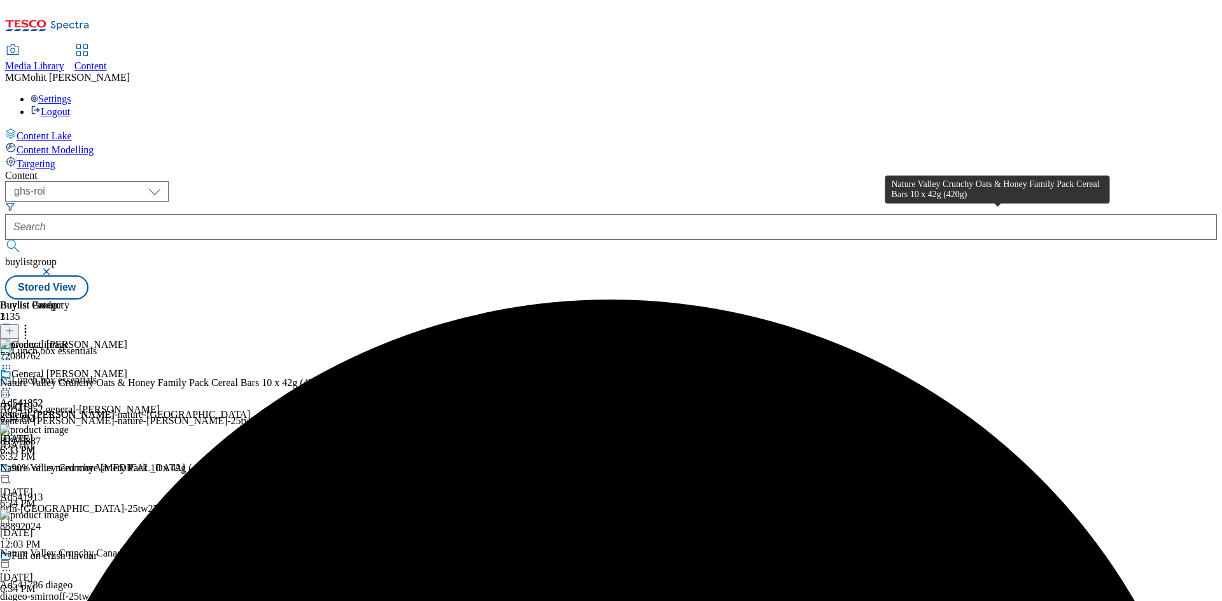
click at [327, 377] on div "Nature Valley Crunchy Oats & Honey Family Pack Cereal Bars 10 x 42g (420g)" at bounding box center [163, 382] width 327 height 11
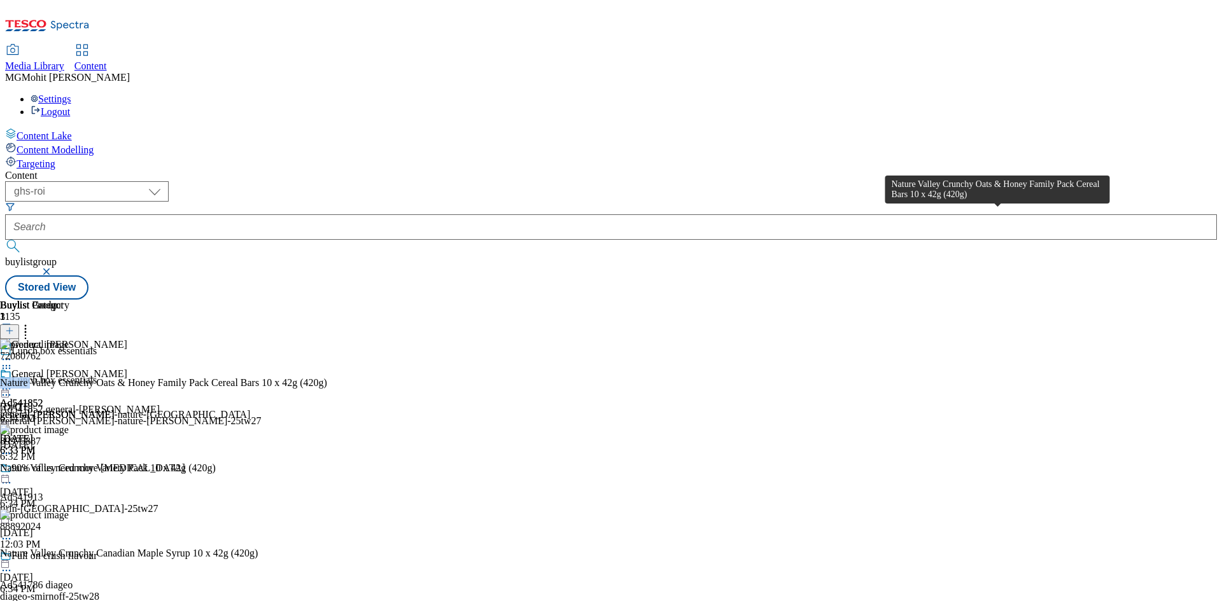
click at [327, 377] on div "Nature Valley Crunchy Oats & Honey Family Pack Cereal Bars 10 x 42g (420g)" at bounding box center [163, 382] width 327 height 11
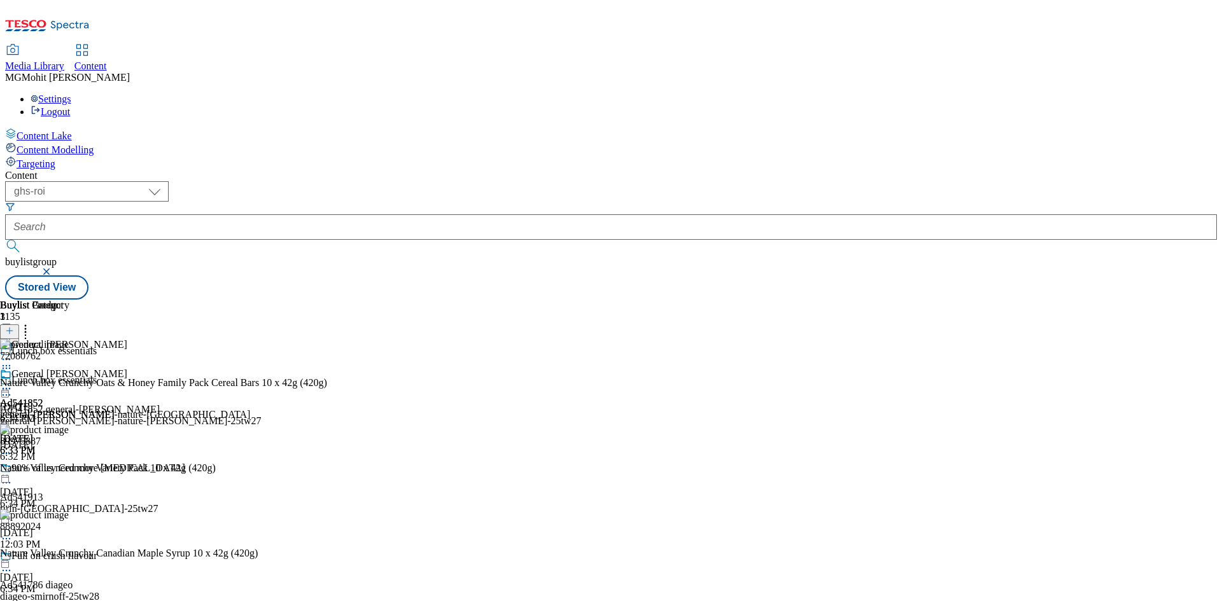
click at [13, 382] on icon at bounding box center [6, 388] width 13 height 13
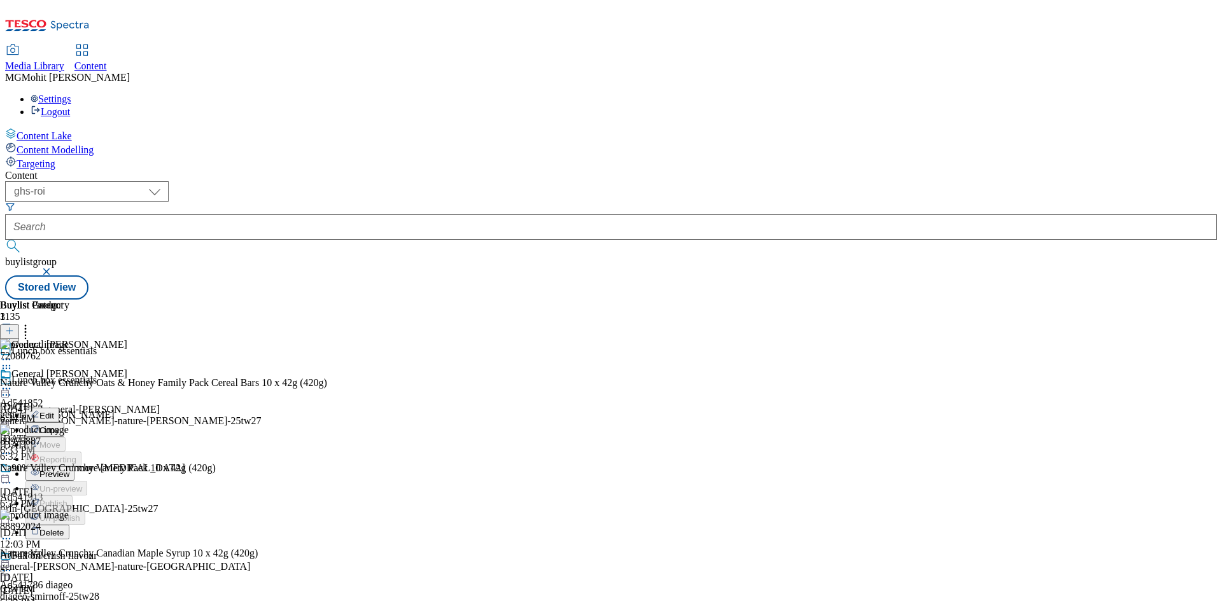
click at [54, 411] on span "Edit" at bounding box center [46, 416] width 15 height 10
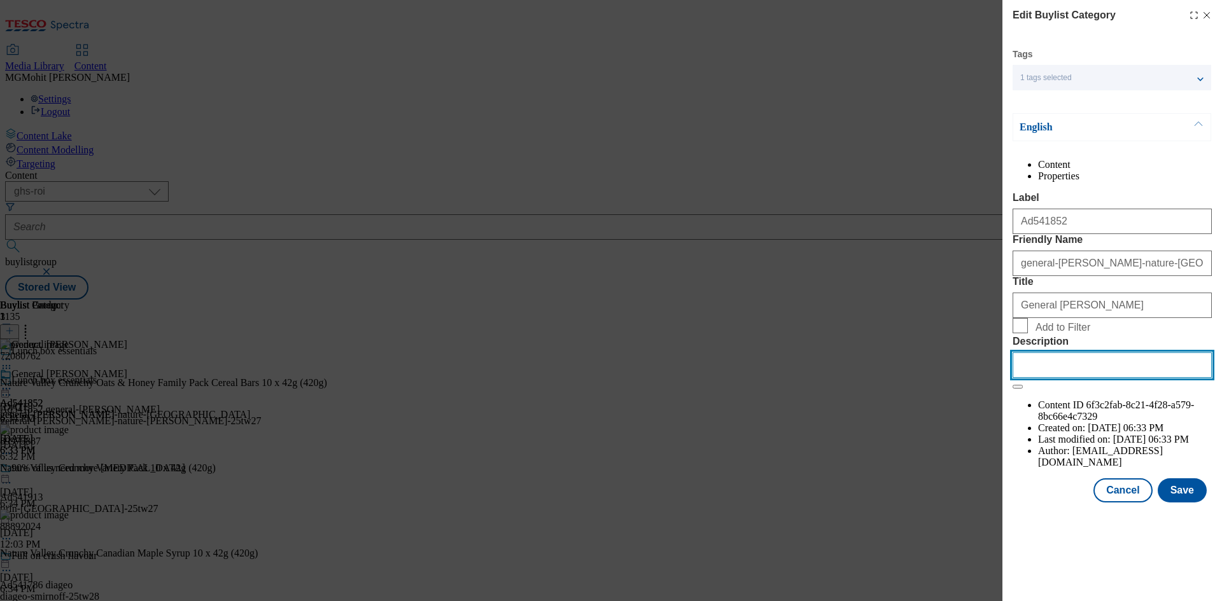
click at [1049, 378] on input "Description" at bounding box center [1111, 364] width 199 height 25
paste input "Nature Valley Crunchy Oats & Honey Family Pack Cereal Bars 10 x 42g (420g)"
type input "Nature Valley Crunchy Oats & Honey Family Pack Cereal Bars 10 x 42g (420g)"
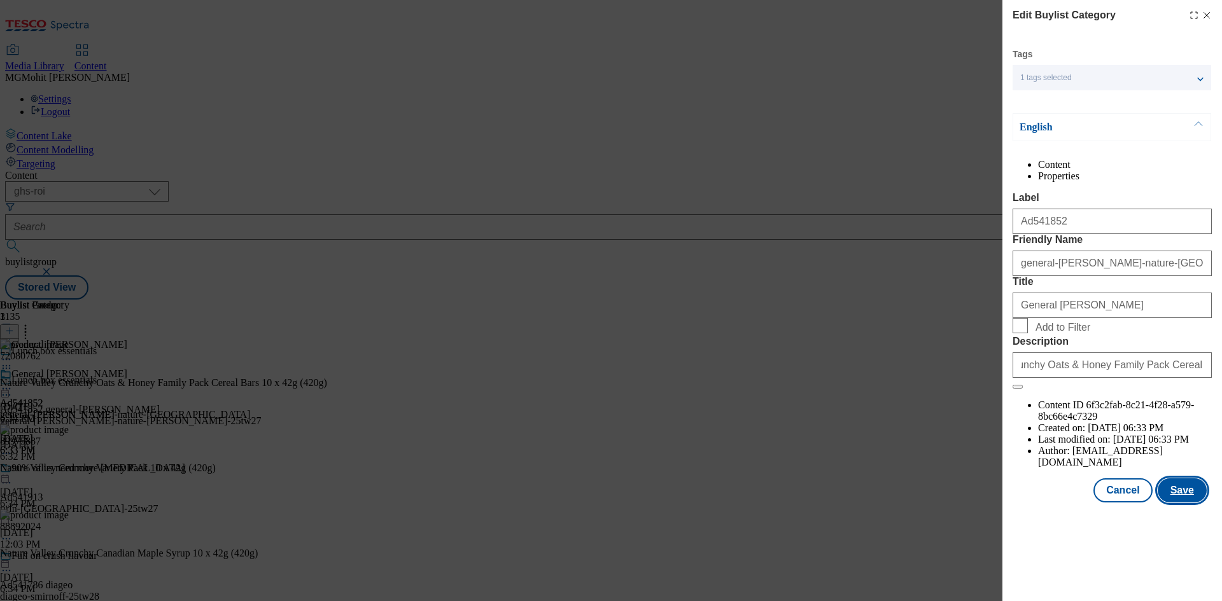
click at [1189, 503] on button "Save" at bounding box center [1181, 490] width 49 height 24
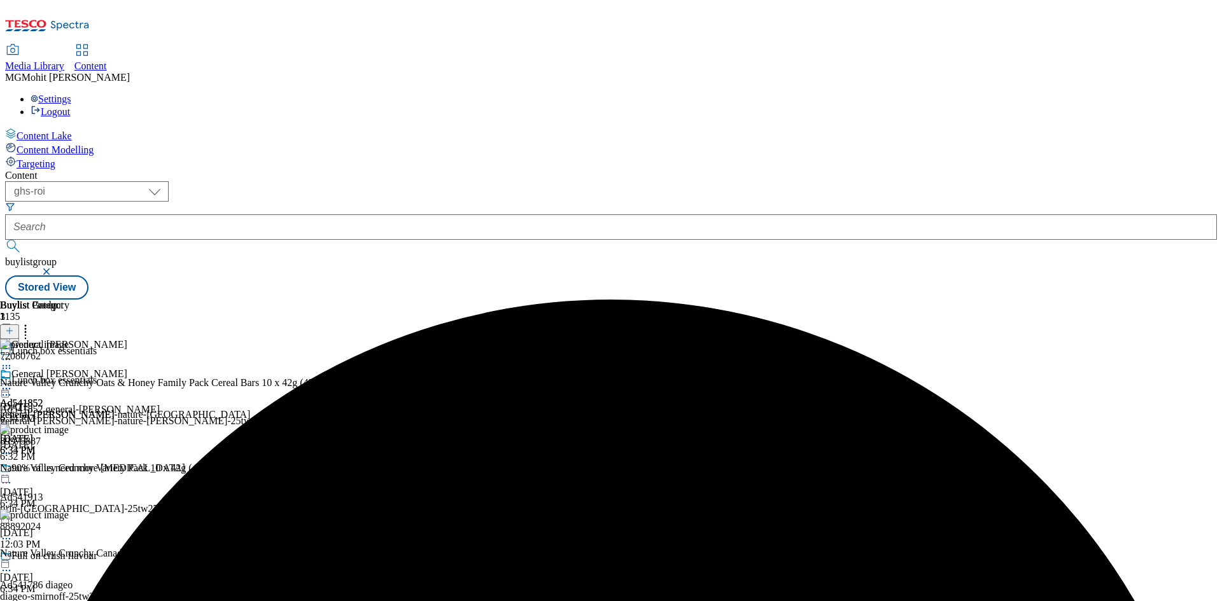
click at [8, 388] on circle at bounding box center [7, 389] width 2 height 2
click at [54, 411] on span "Edit" at bounding box center [46, 416] width 15 height 10
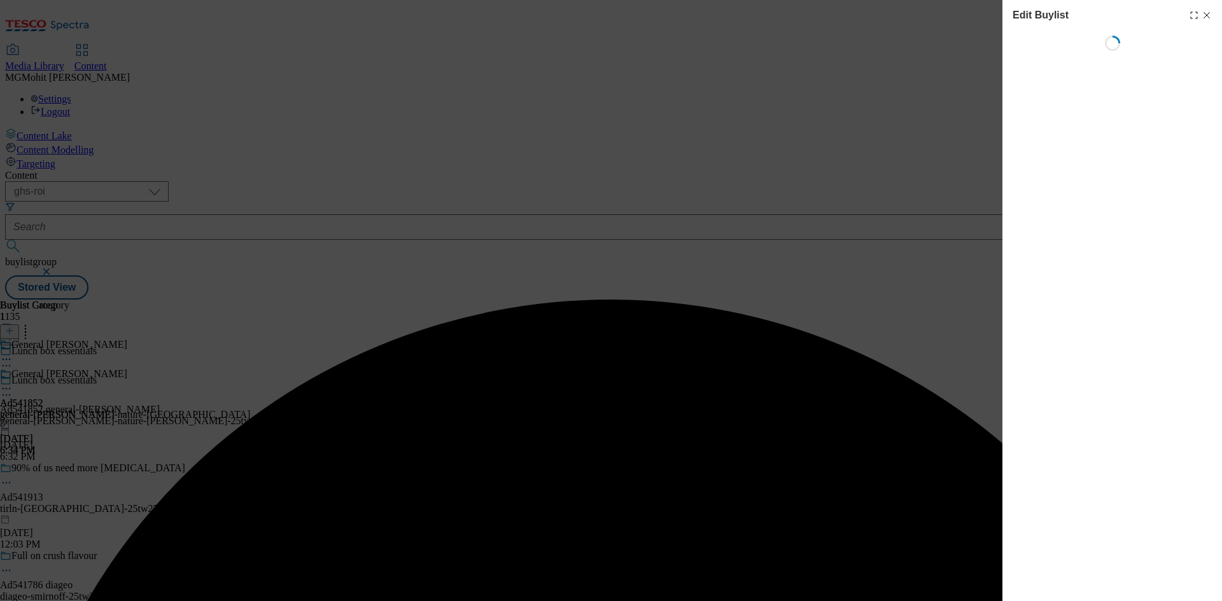
select select "tactical"
select select "supplier funded short term 1-3 weeks"
select select "dunnhumby"
select select "Banner"
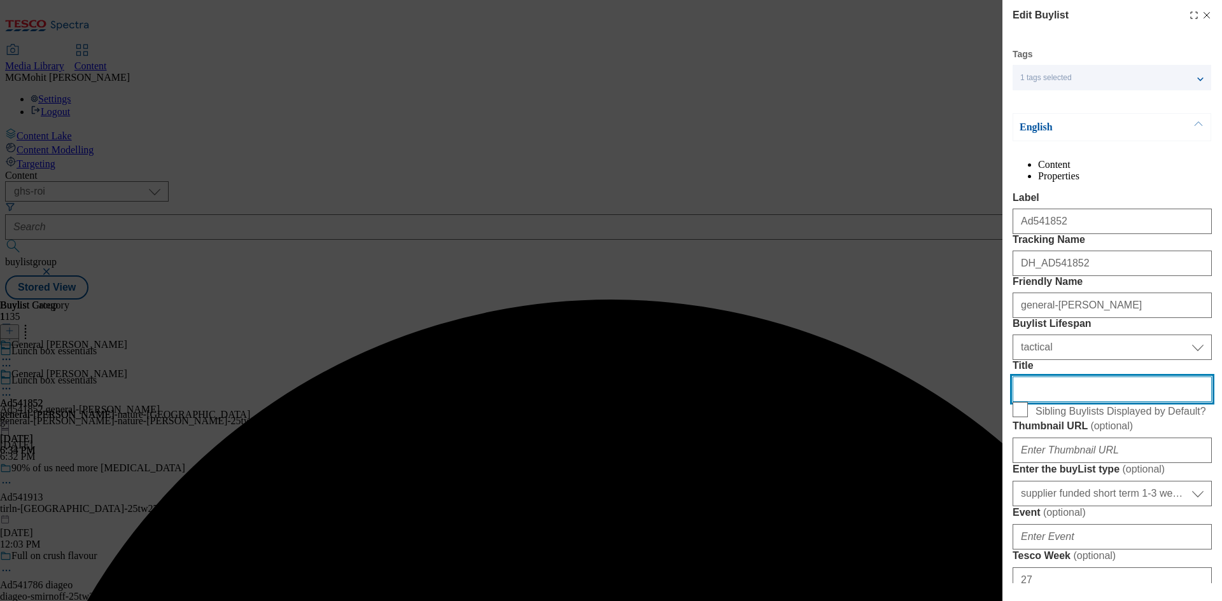
click at [1084, 402] on input "Title" at bounding box center [1111, 389] width 199 height 25
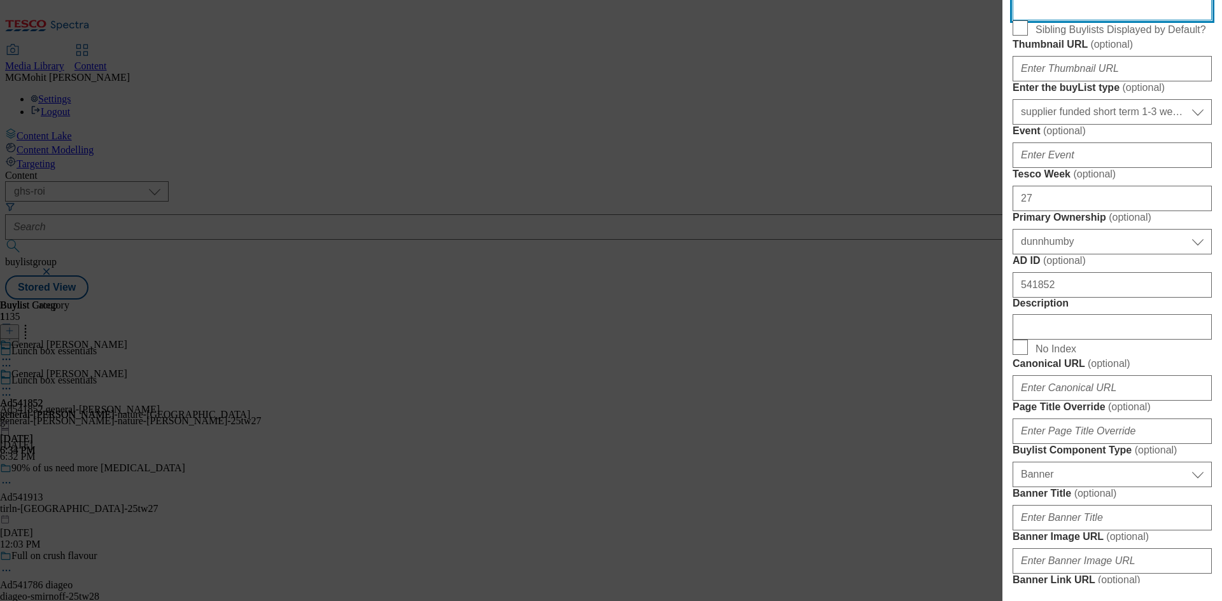
scroll to position [636, 0]
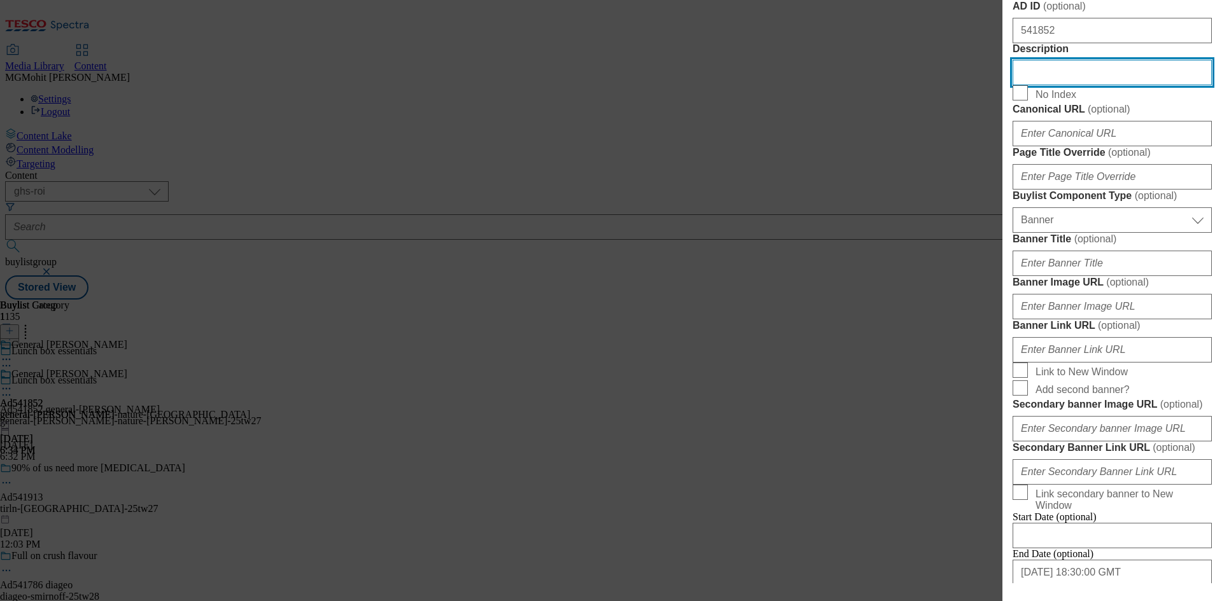
click at [1057, 85] on input "Description" at bounding box center [1111, 72] width 199 height 25
paste input "Nature Valley Crunchy Oats & Honey Family Pack Cereal Bars 10 x 42g (420g)"
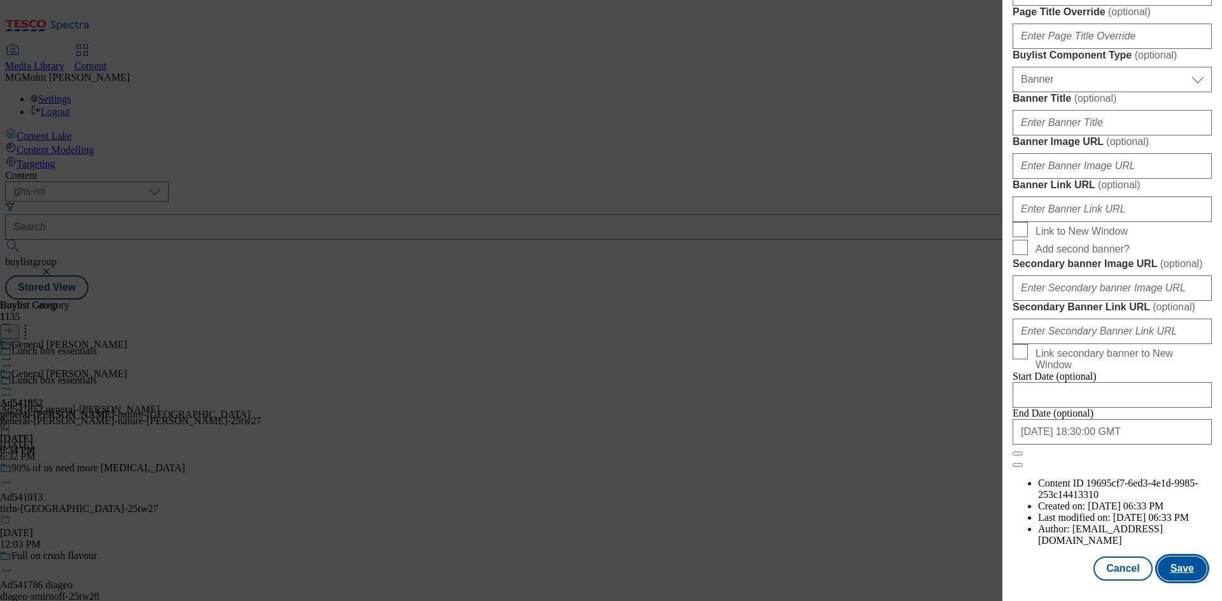
scroll to position [1250, 0]
type input "Nature Valley Crunchy Oats & Honey Family Pack Cereal Bars 10 x 42g (420g)"
click at [1176, 565] on button "Save" at bounding box center [1181, 569] width 49 height 24
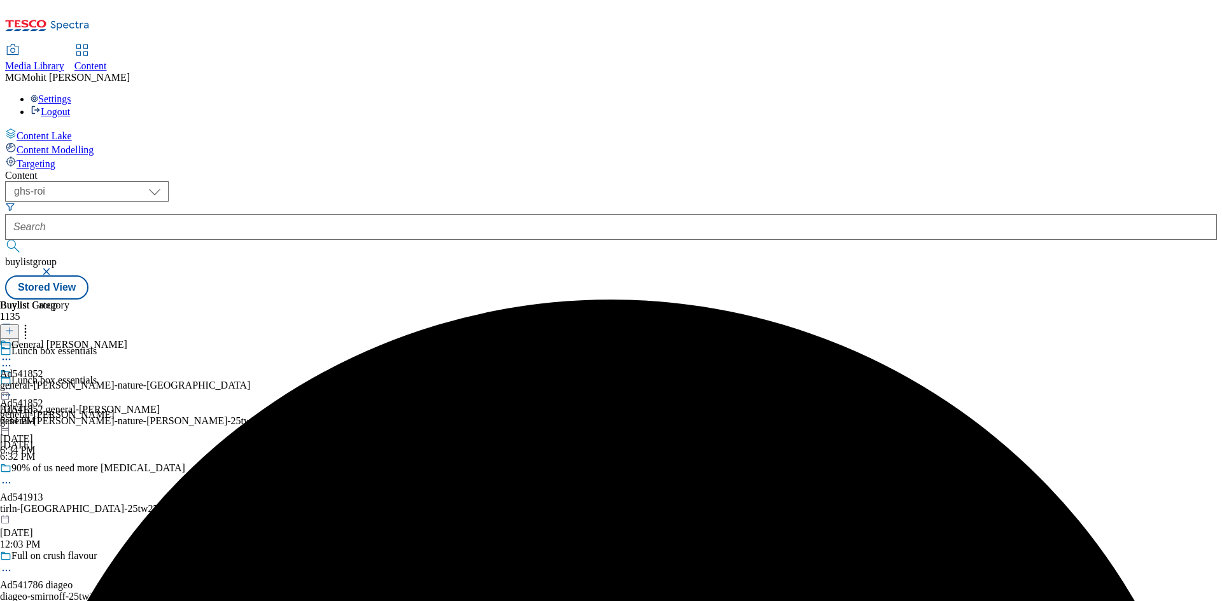
click at [13, 389] on icon at bounding box center [6, 395] width 13 height 13
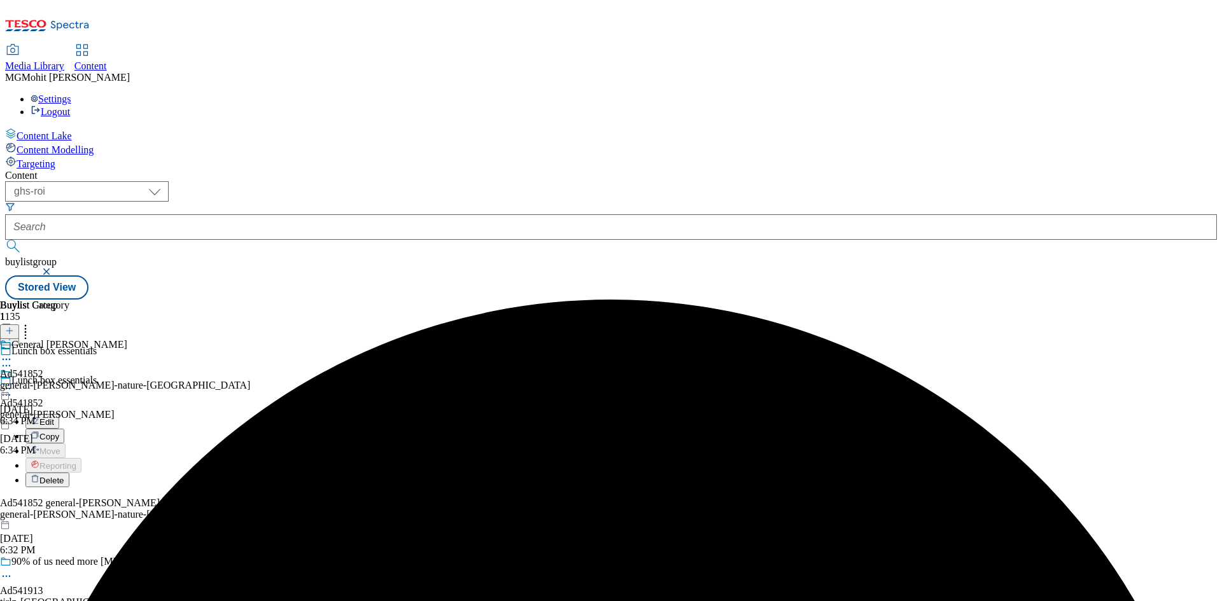
click at [54, 417] on span "Edit" at bounding box center [46, 422] width 15 height 10
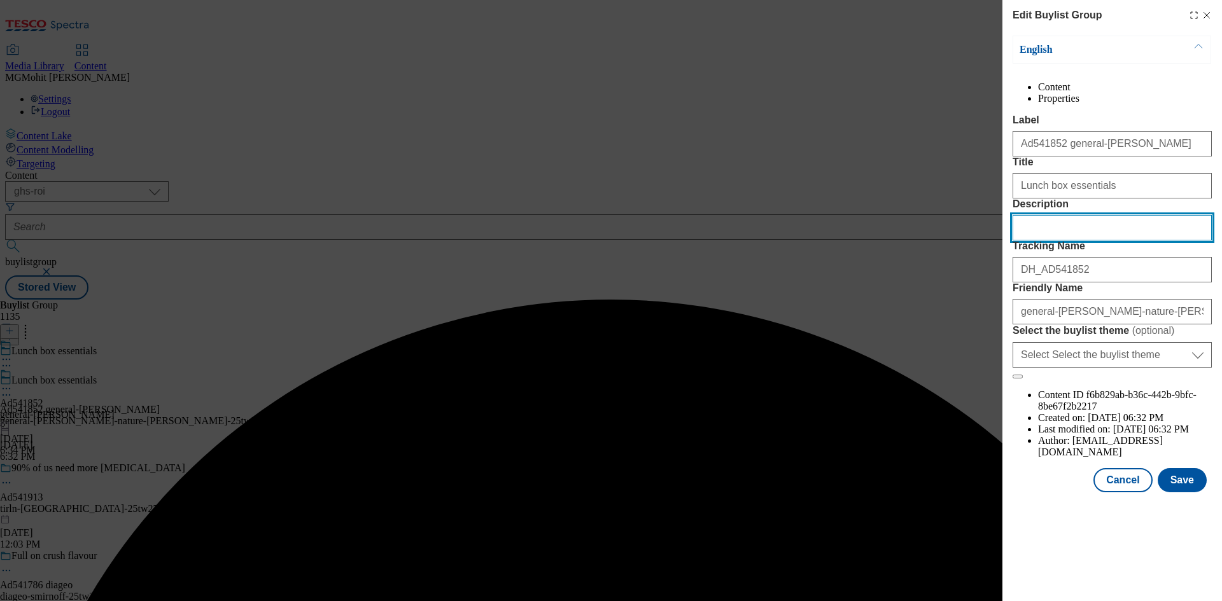
click at [1045, 241] on input "Description" at bounding box center [1111, 227] width 199 height 25
paste input "Nature Valley Crunchy Oats & Honey Family Pack Cereal Bars 10 x 42g (420g)"
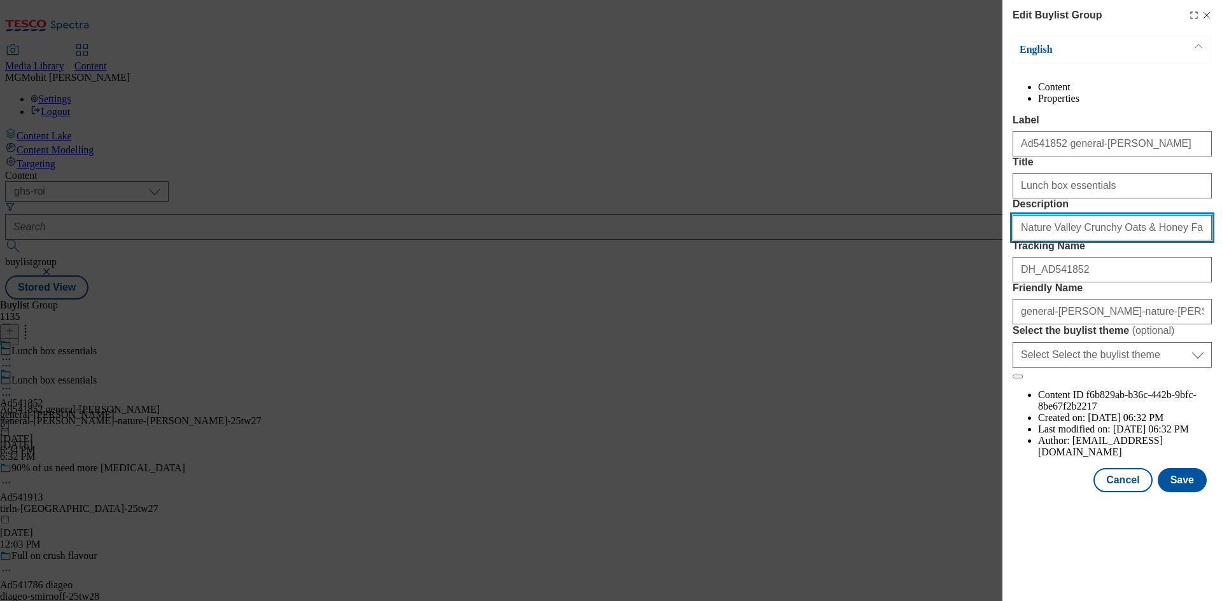
scroll to position [0, 77]
type input "Nature Valley Crunchy Oats & Honey Family Pack Cereal Bars 10 x 42g (420g)"
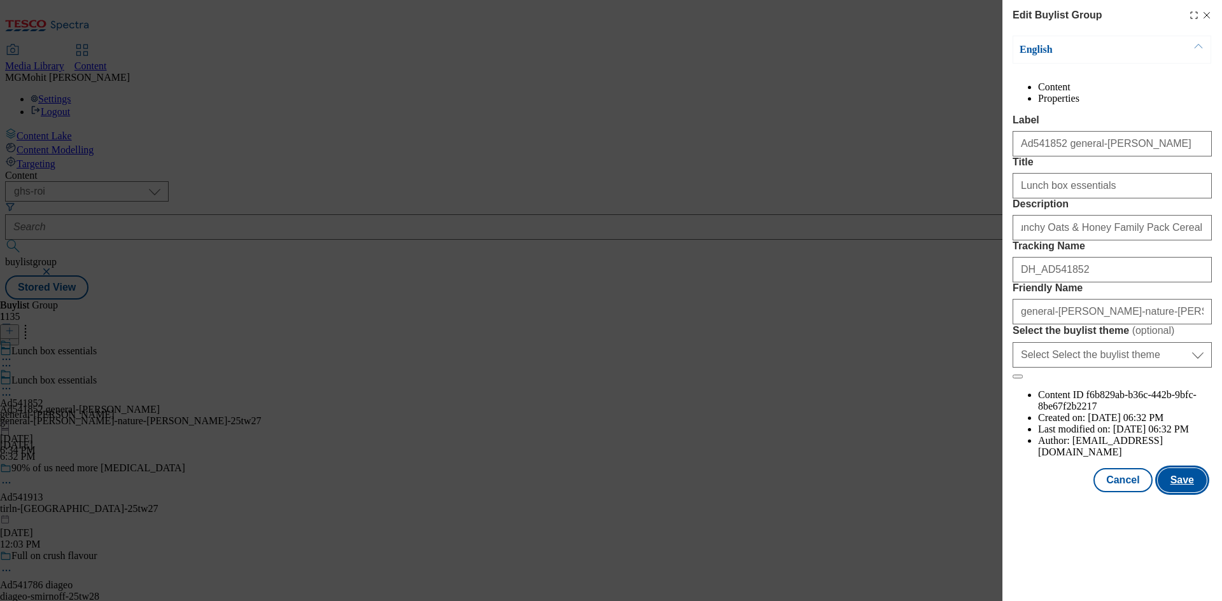
click at [1183, 492] on button "Save" at bounding box center [1181, 480] width 49 height 24
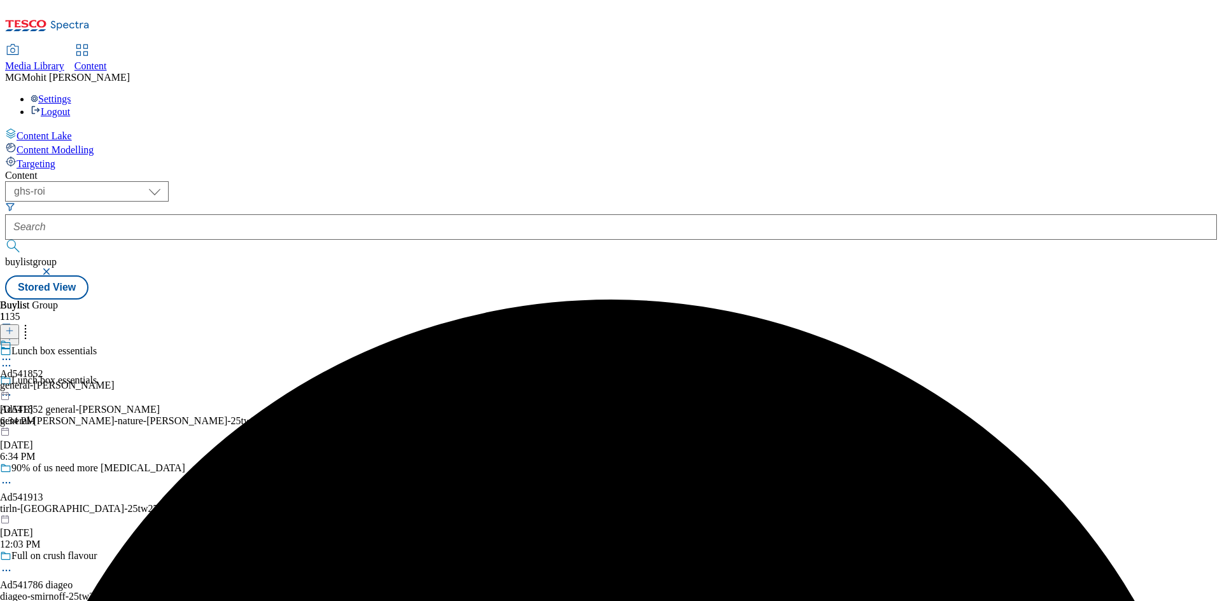
click at [13, 353] on icon at bounding box center [6, 359] width 13 height 13
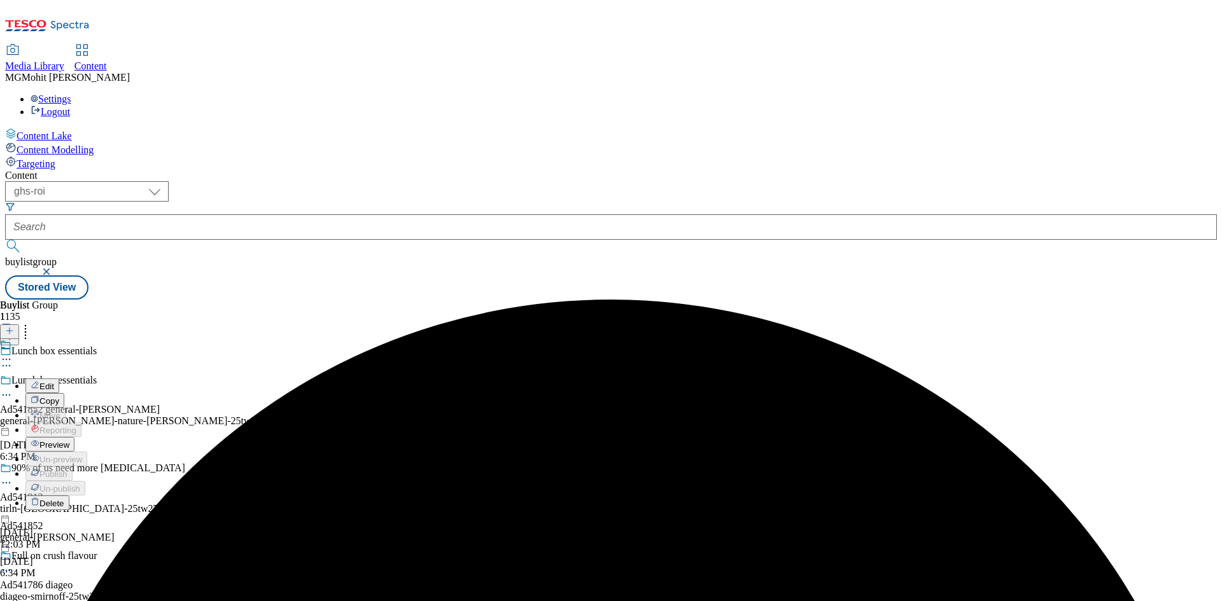
click at [69, 440] on span "Preview" at bounding box center [54, 445] width 30 height 10
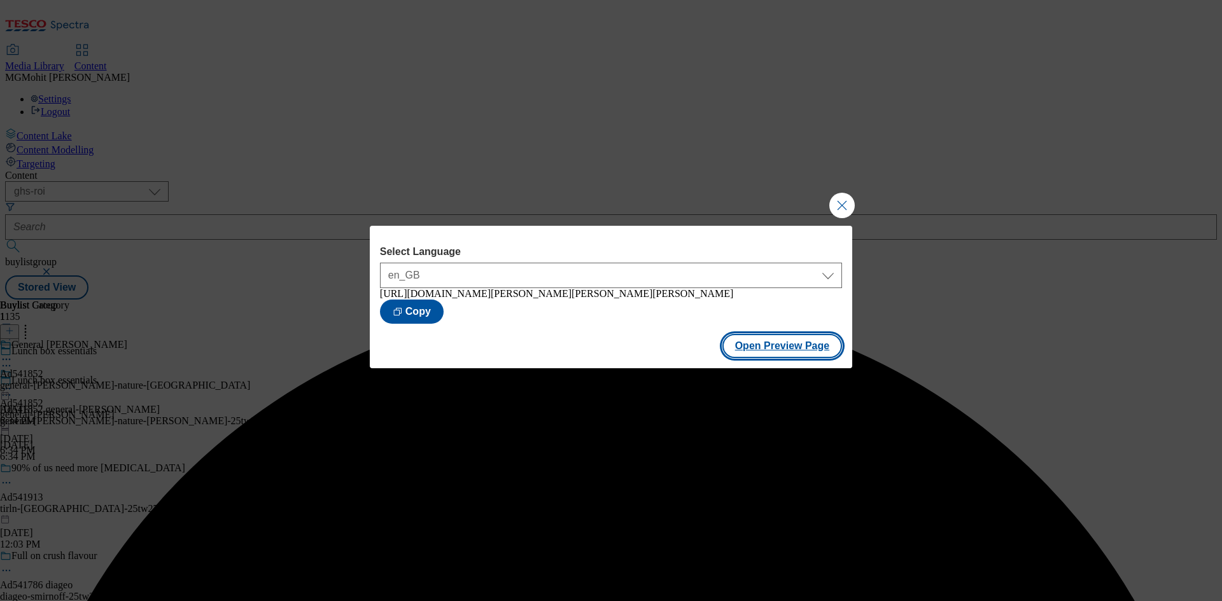
click at [748, 351] on button "Open Preview Page" at bounding box center [782, 346] width 120 height 24
click at [839, 200] on button "Close Modal" at bounding box center [841, 205] width 25 height 25
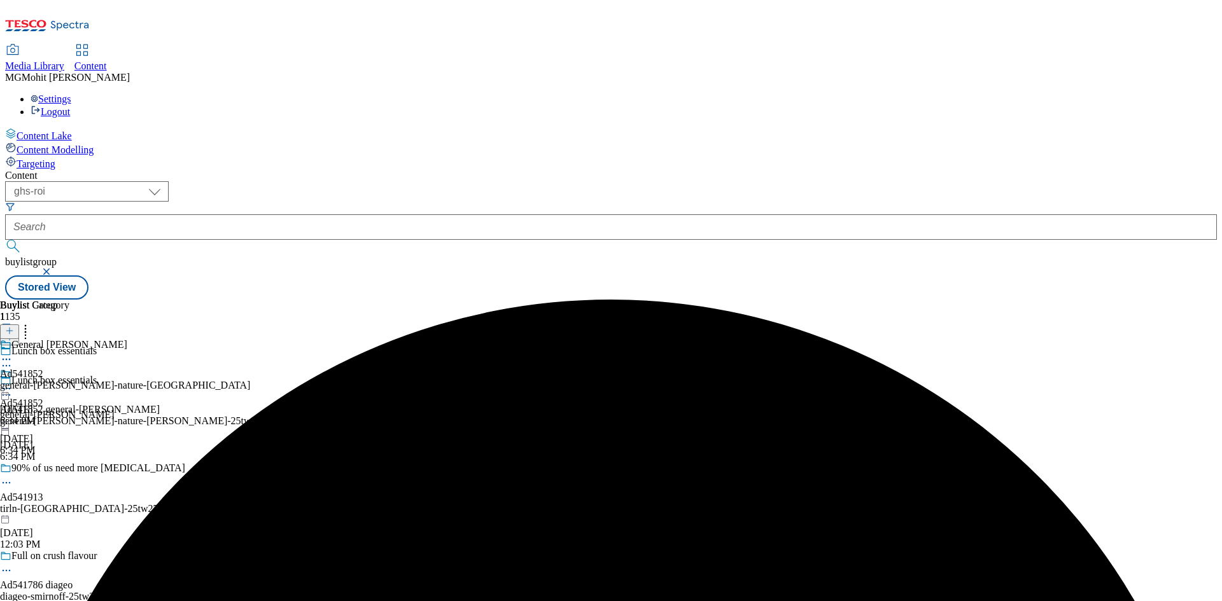
click at [13, 382] on icon at bounding box center [6, 388] width 13 height 13
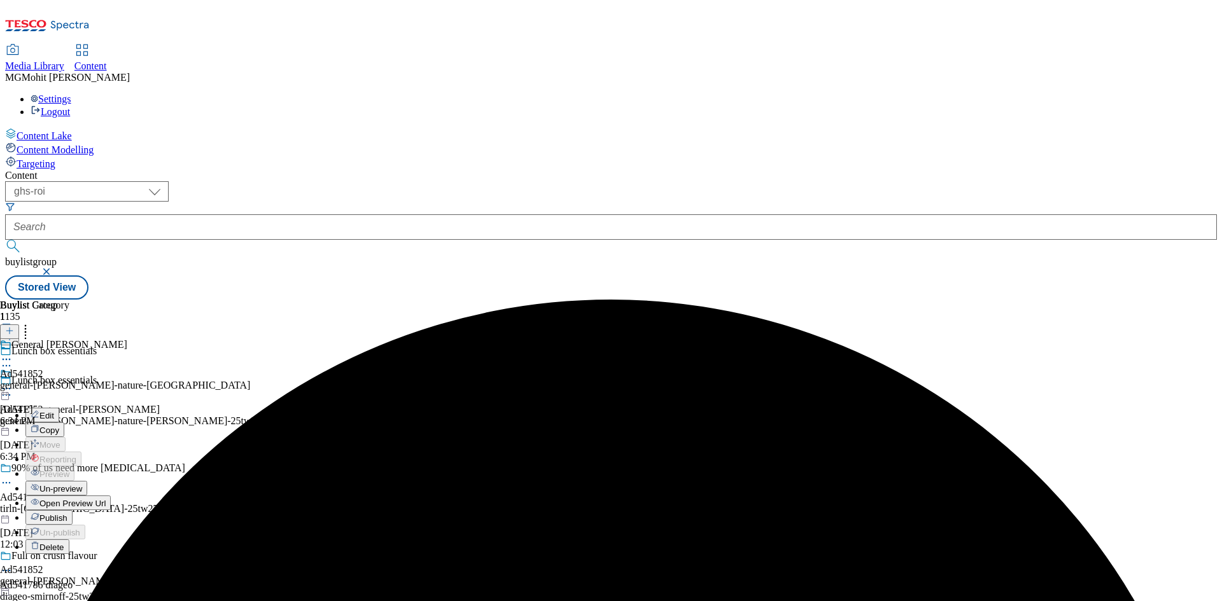
click at [67, 513] on span "Publish" at bounding box center [53, 518] width 28 height 10
